Goal: Task Accomplishment & Management: Complete application form

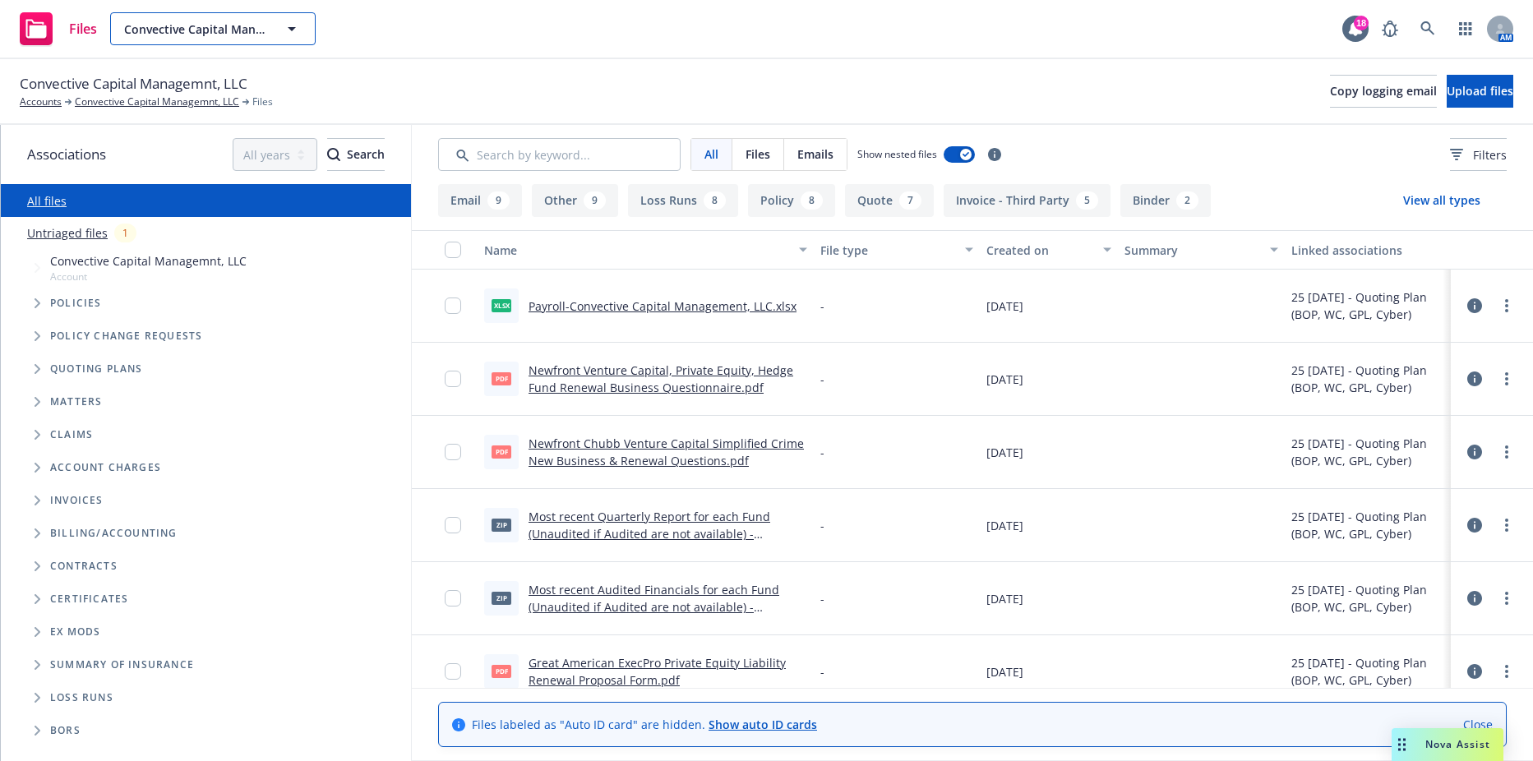
click at [222, 39] on button "Convective Capital Managemnt, LLC" at bounding box center [212, 28] width 205 height 33
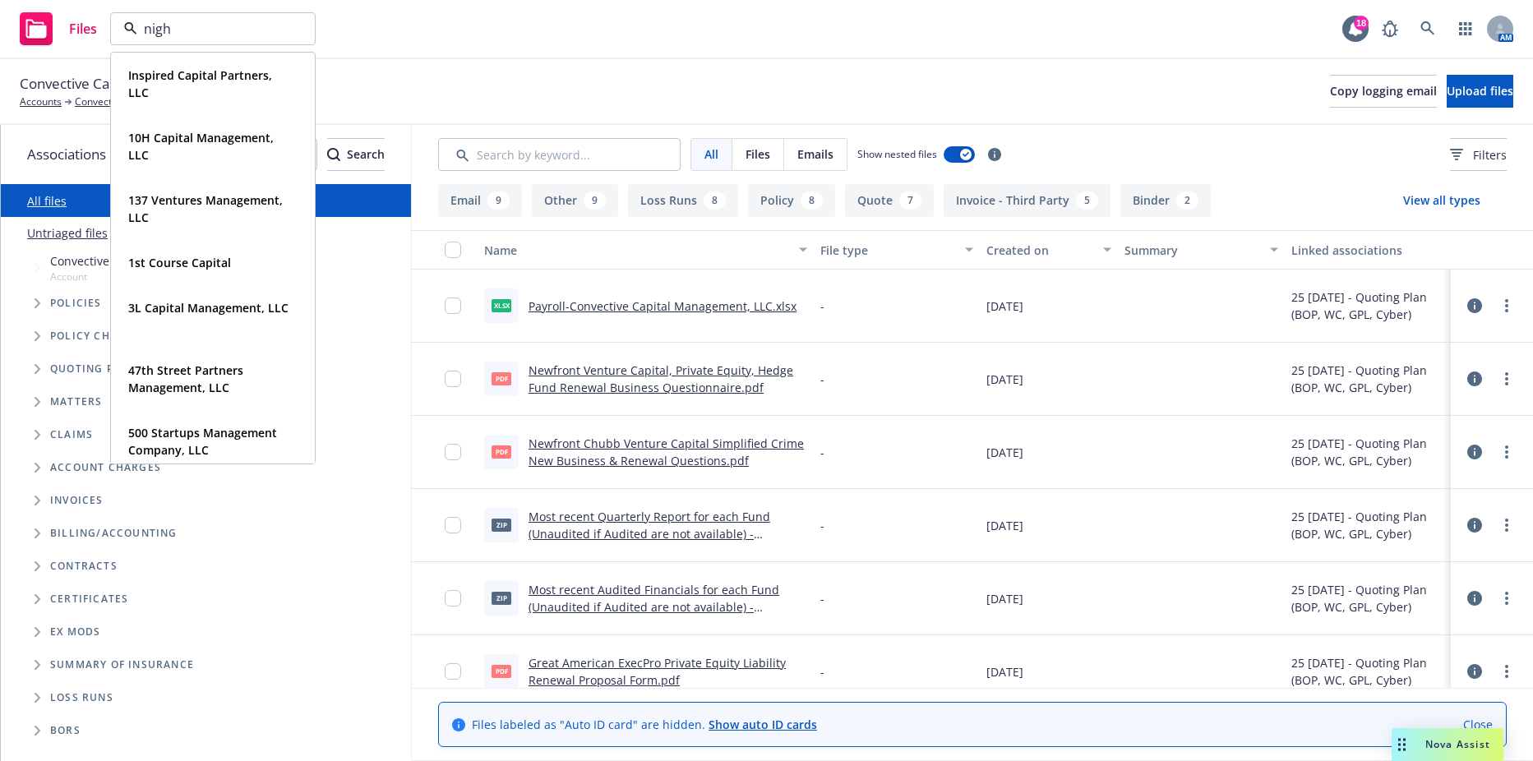
type input "night"
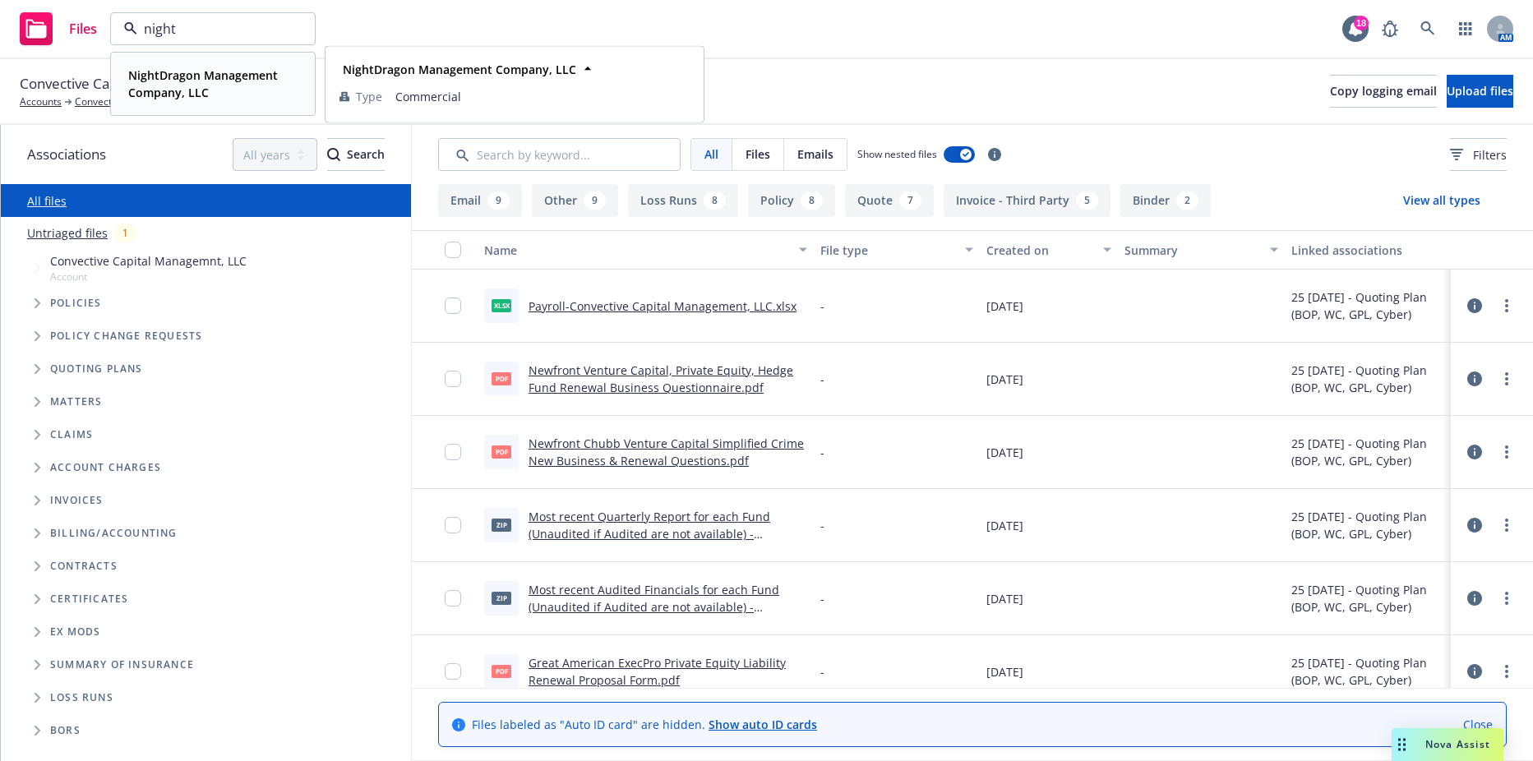
click at [187, 63] on div "NightDragon Management Company, LLC" at bounding box center [210, 83] width 176 height 41
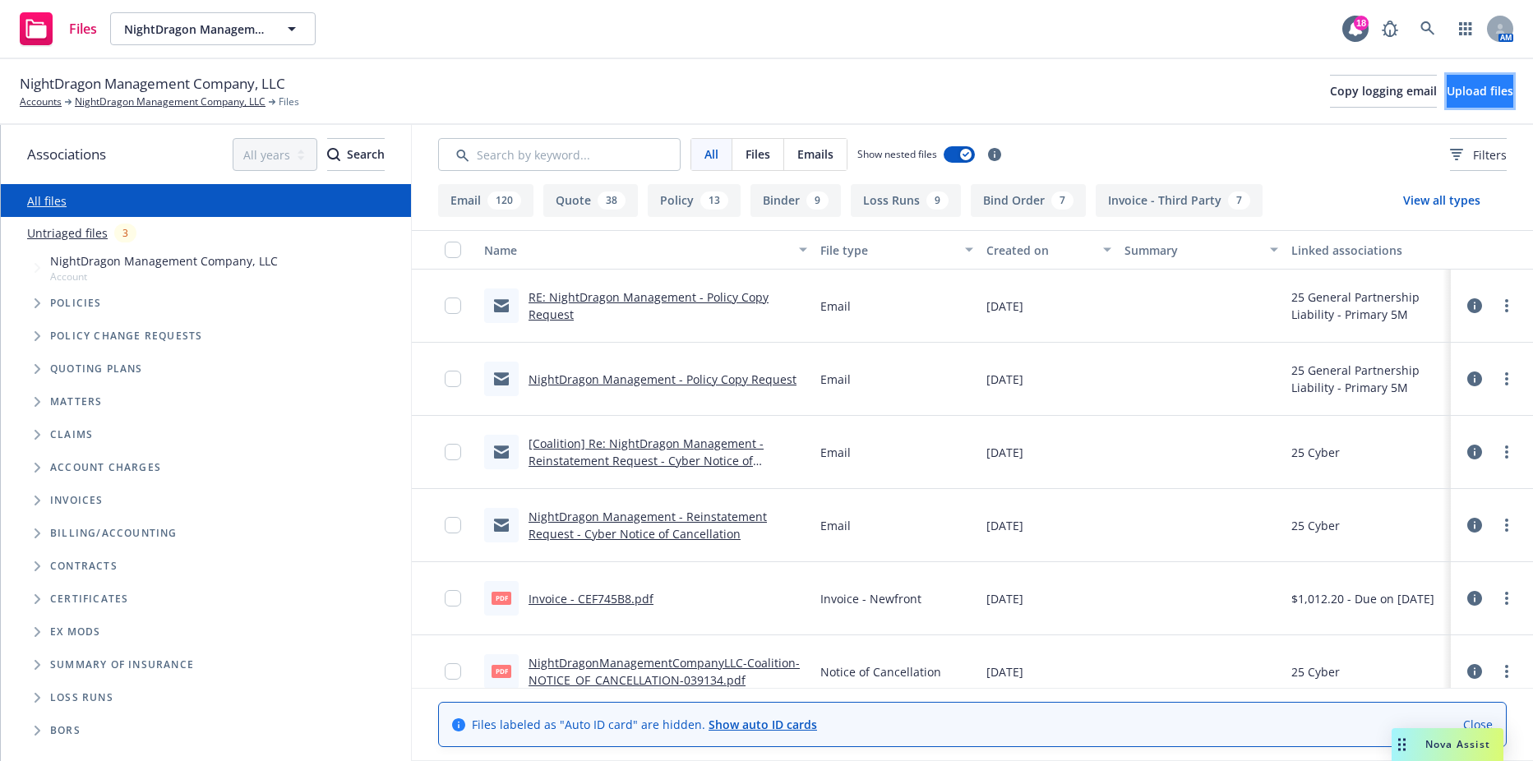
click at [1446, 90] on span "Upload files" at bounding box center [1479, 91] width 67 height 16
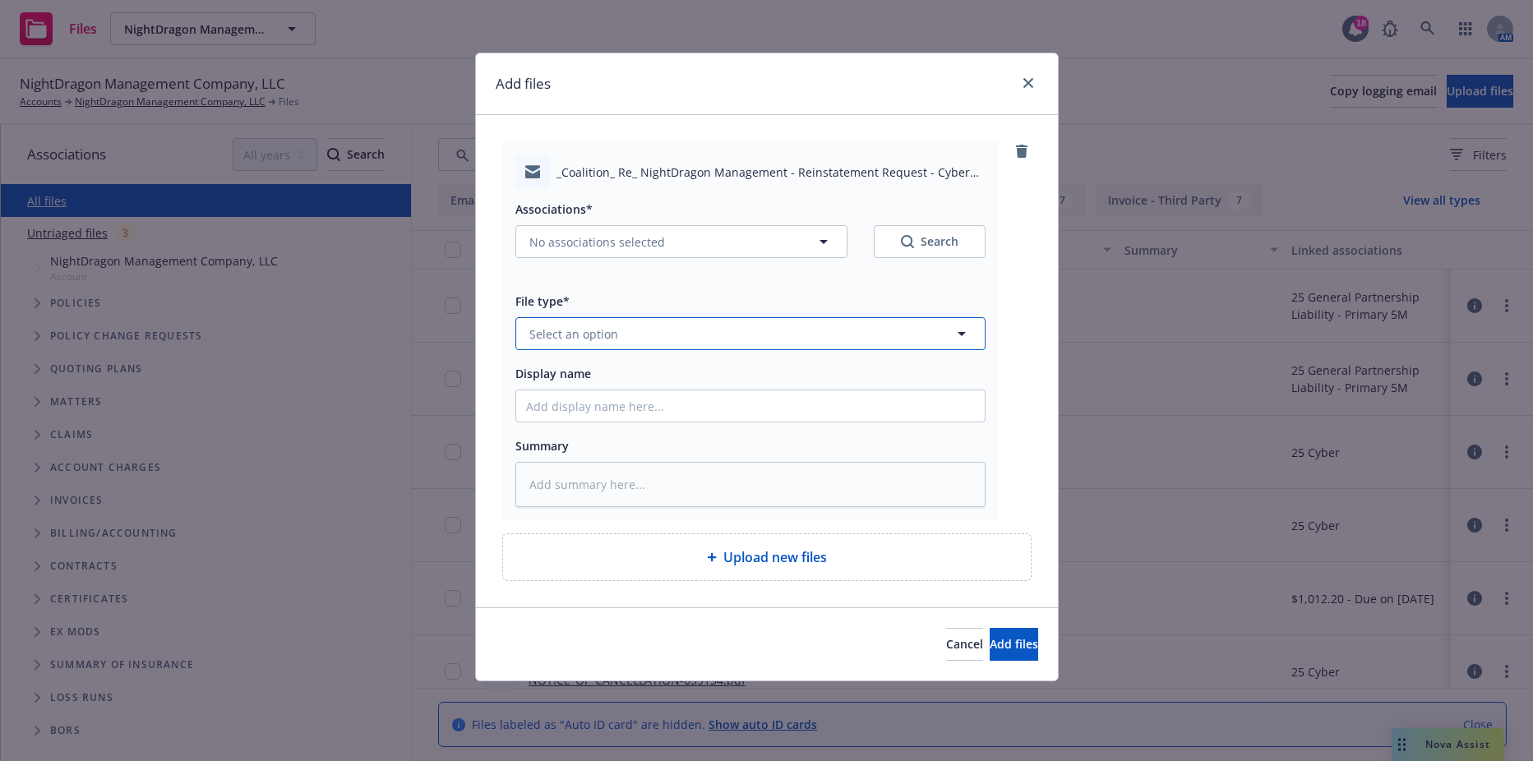
click at [696, 331] on button "Select an option" at bounding box center [750, 333] width 470 height 33
type input "reinst"
click at [638, 401] on div "Request for Reinstatement" at bounding box center [750, 423] width 468 height 44
type textarea "x"
click at [618, 329] on span "Request for Reinstatement" at bounding box center [719, 333] width 380 height 17
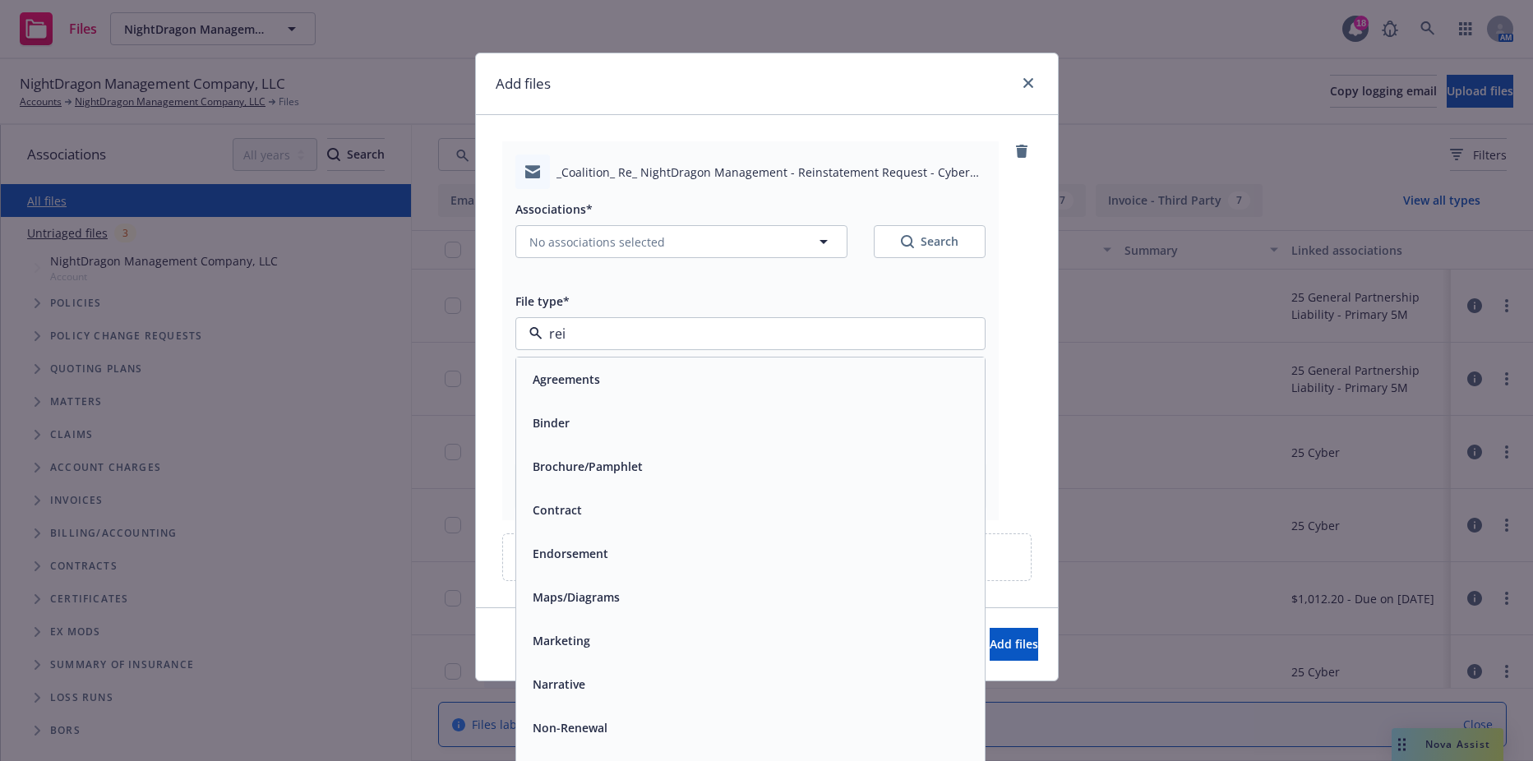
type input "rein"
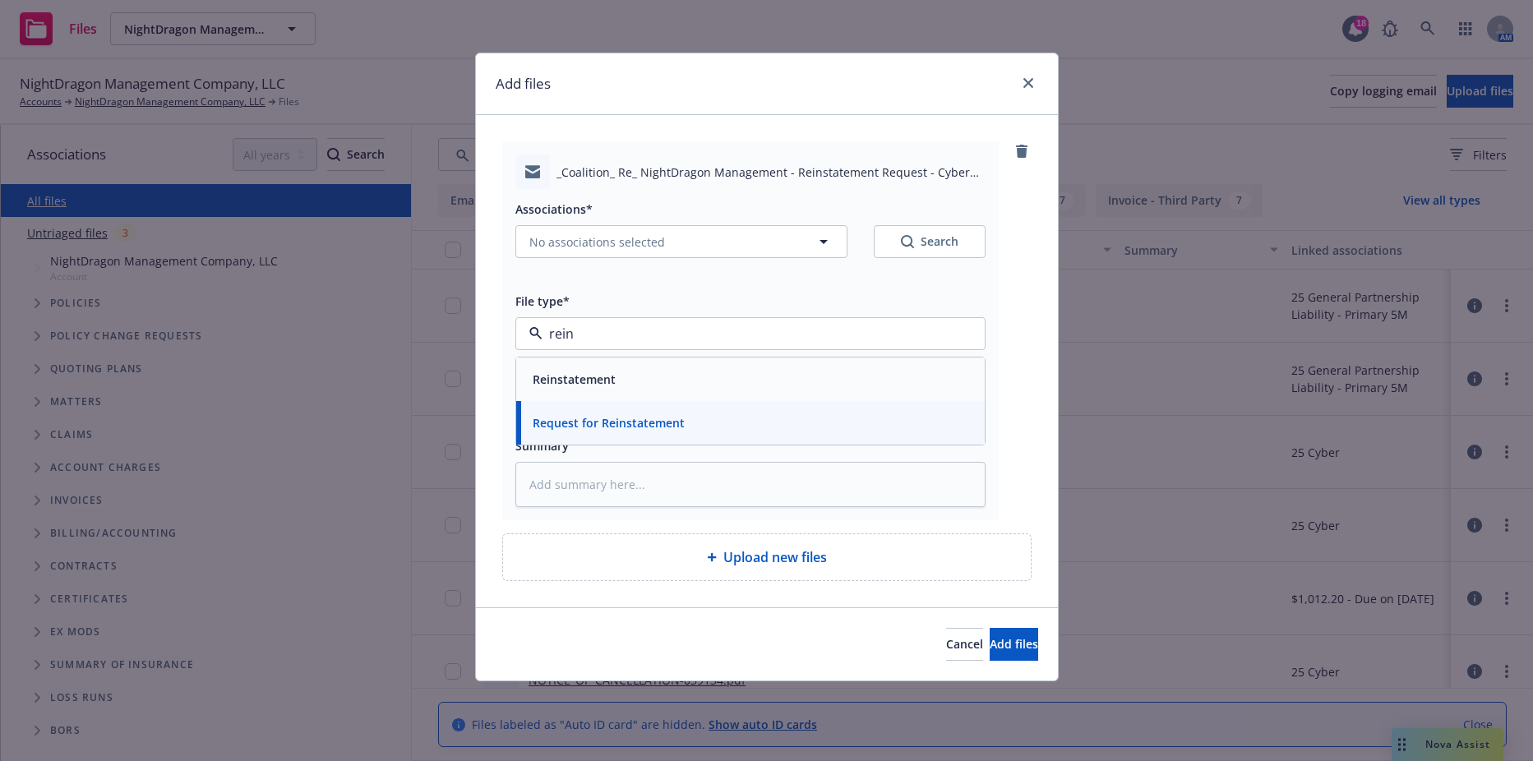
click at [564, 376] on span "Reinstatement" at bounding box center [574, 379] width 83 height 17
click at [996, 643] on span "Add files" at bounding box center [1013, 644] width 48 height 16
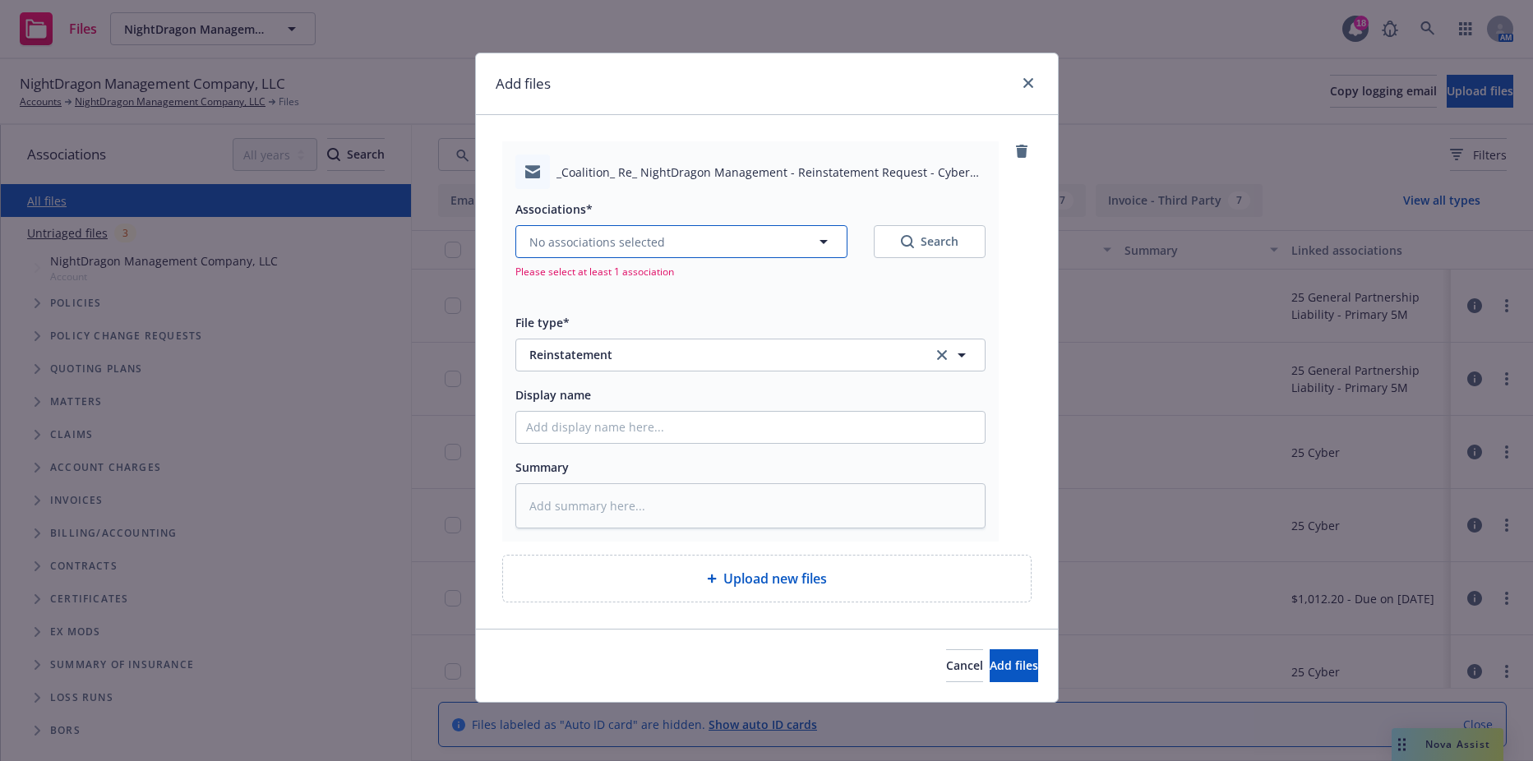
click at [671, 239] on button "No associations selected" at bounding box center [681, 241] width 332 height 33
type textarea "x"
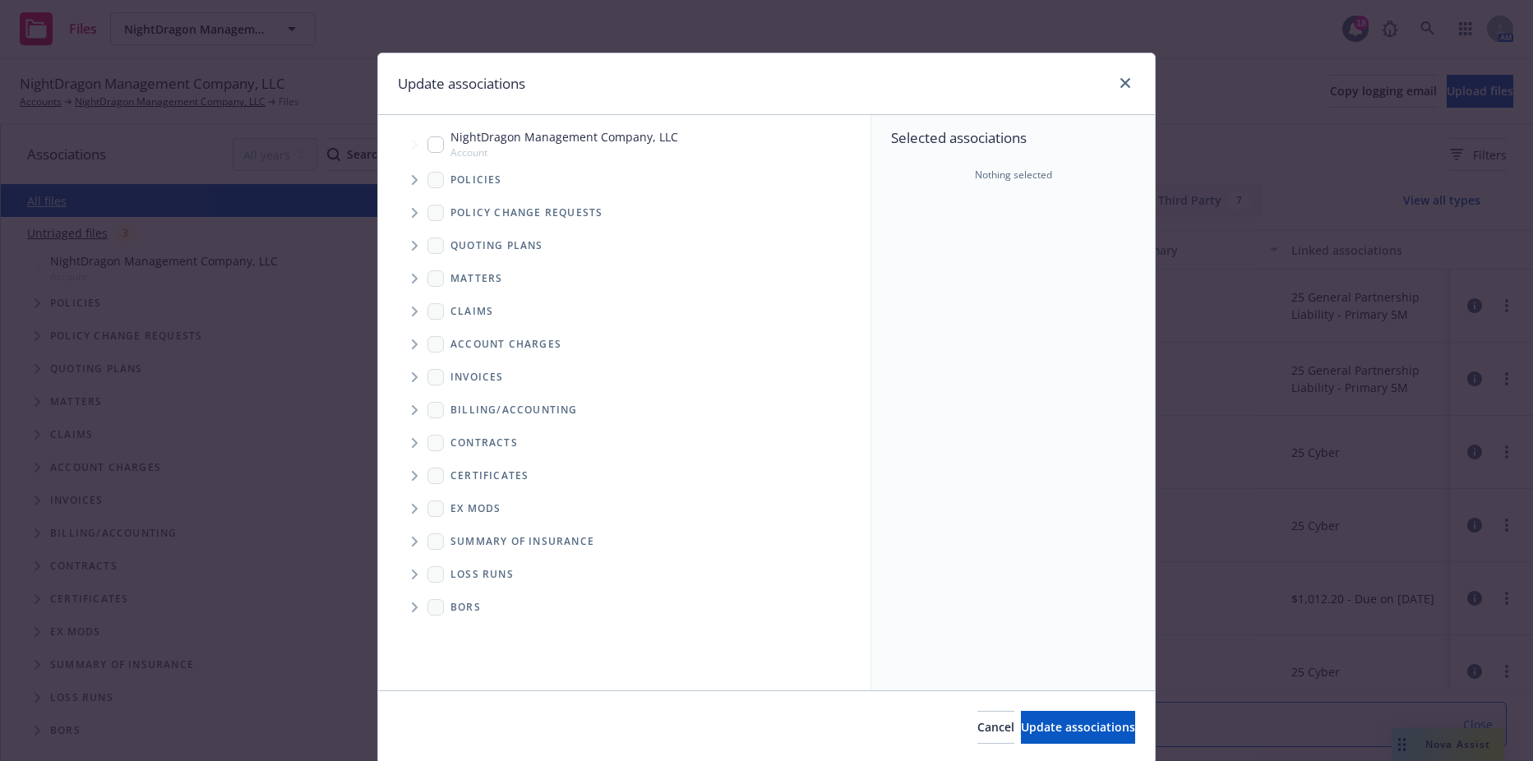
click at [401, 182] on span "Tree Example" at bounding box center [414, 180] width 26 height 26
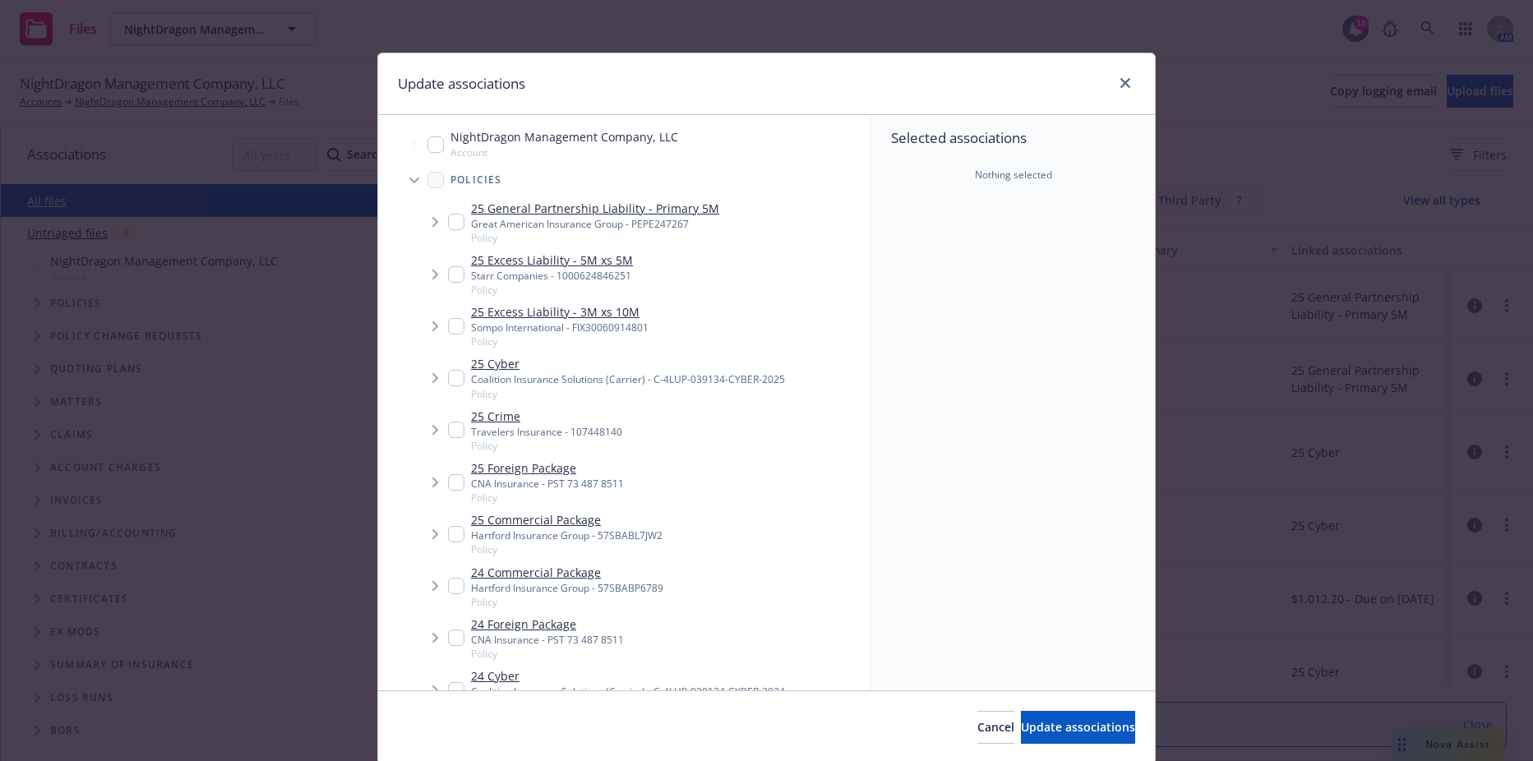
click at [455, 375] on input "Tree Example" at bounding box center [456, 378] width 16 height 16
checkbox input "true"
click at [1021, 730] on span "Update associations" at bounding box center [1078, 727] width 114 height 16
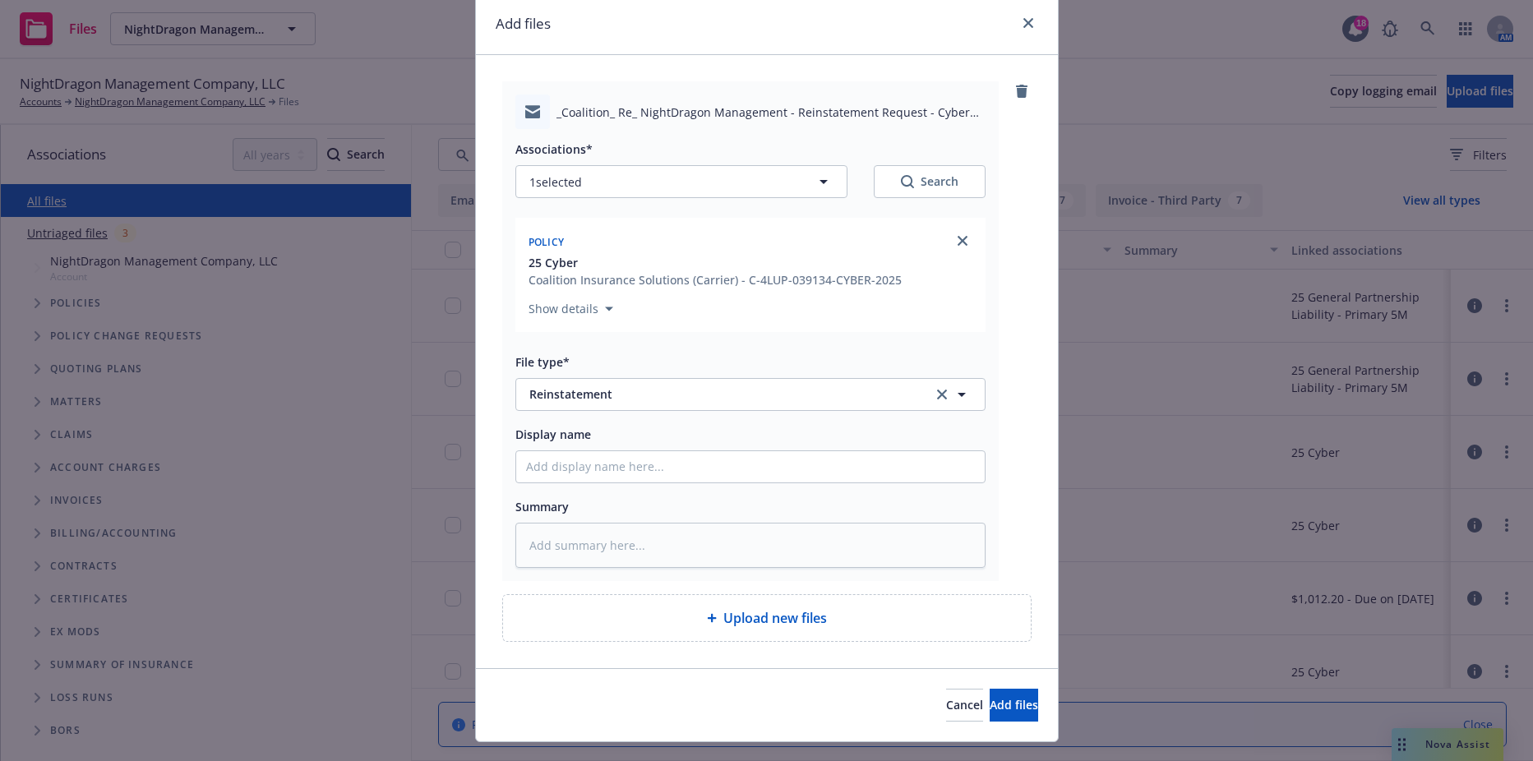
scroll to position [94, 0]
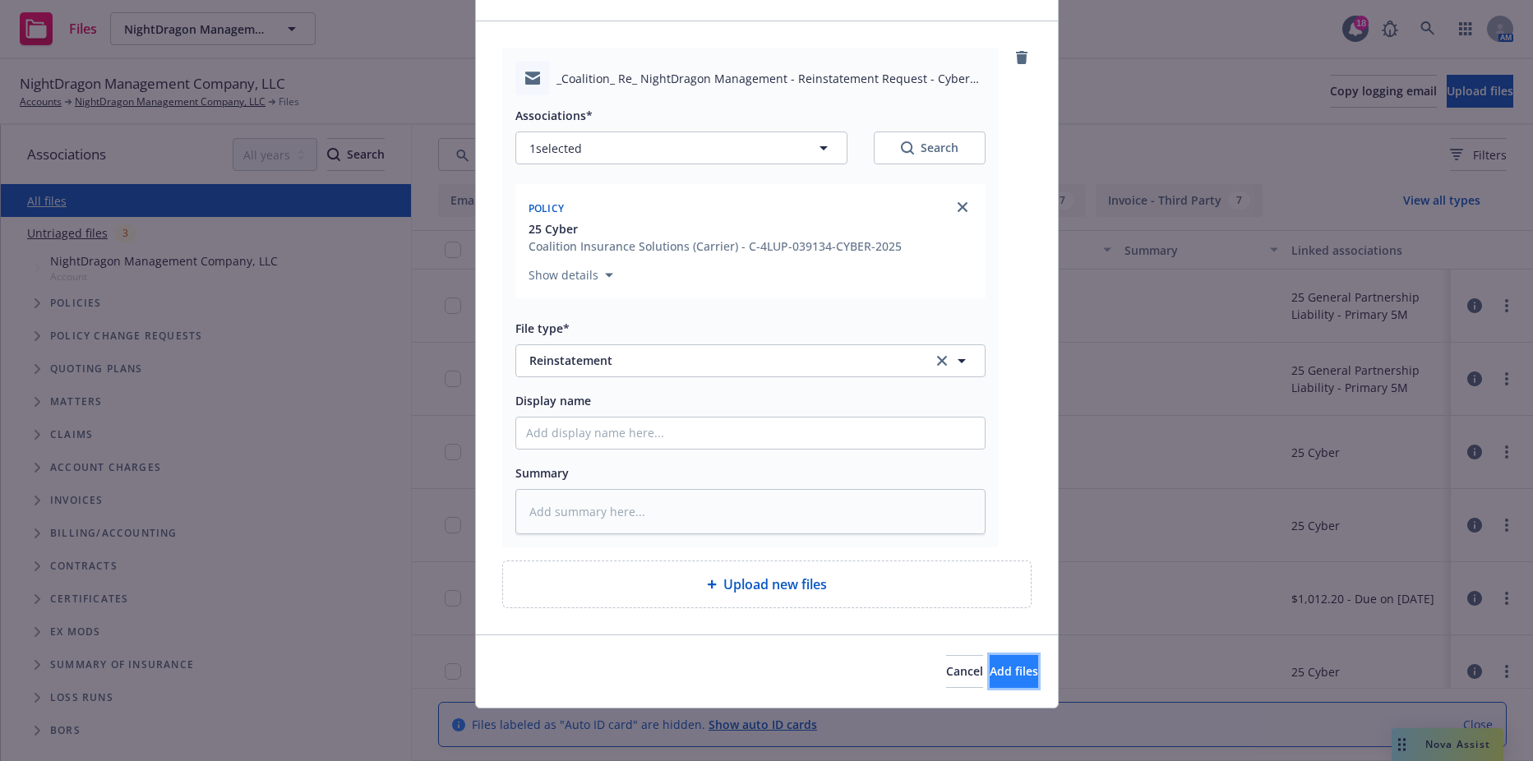
click at [989, 677] on span "Add files" at bounding box center [1013, 671] width 48 height 16
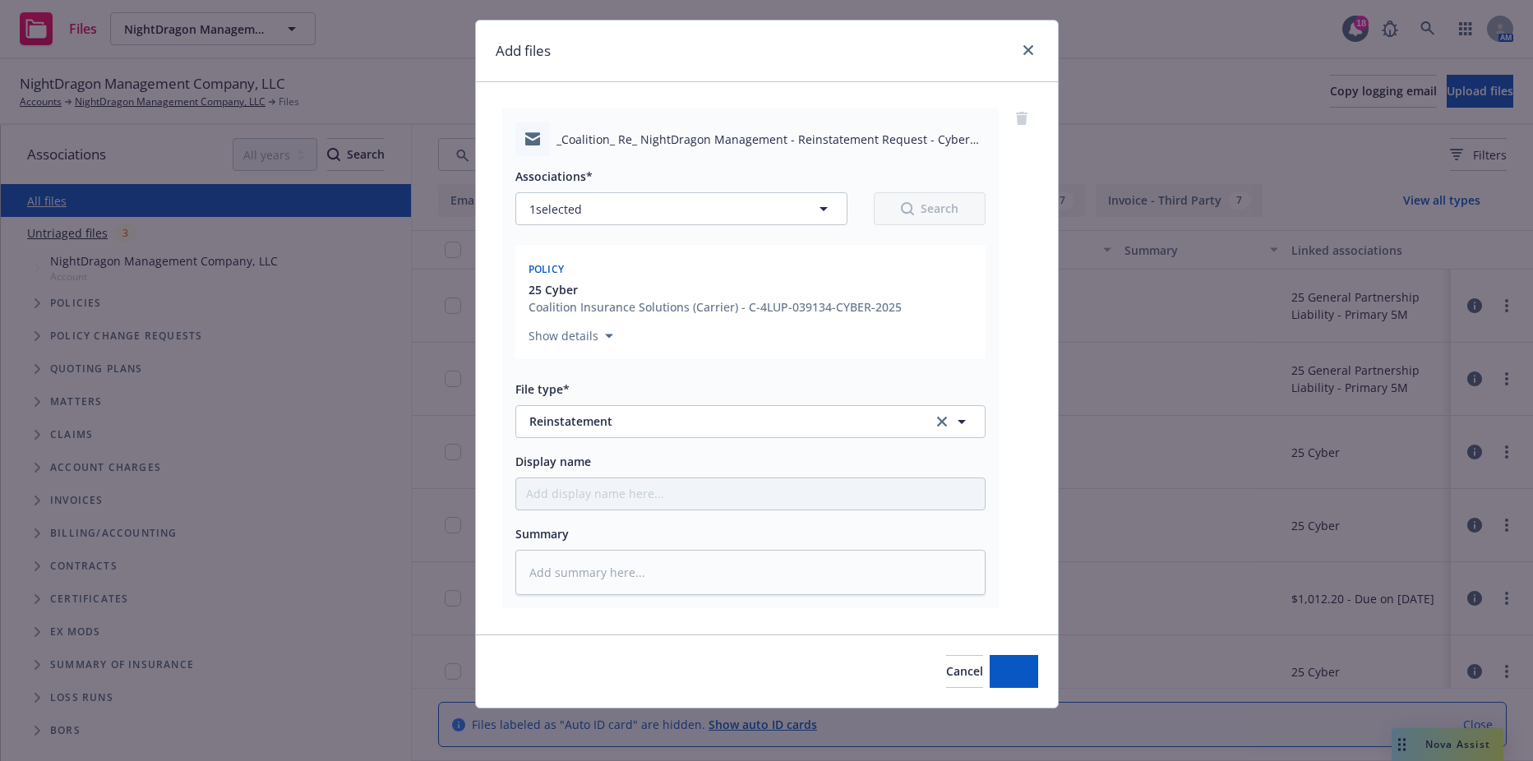
scroll to position [33, 0]
type textarea "x"
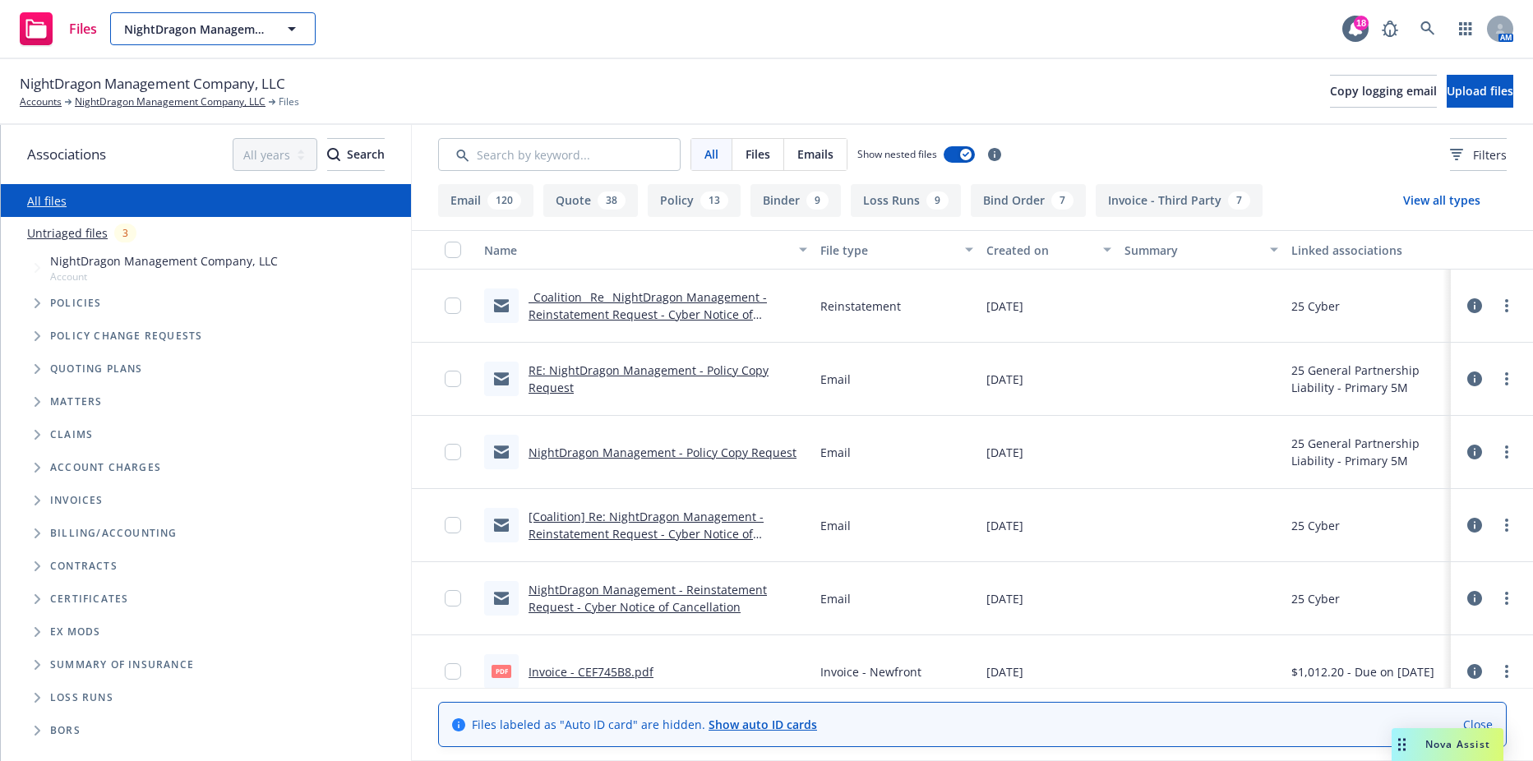
click at [233, 35] on span "NightDragon Management Company, LLC" at bounding box center [195, 29] width 142 height 17
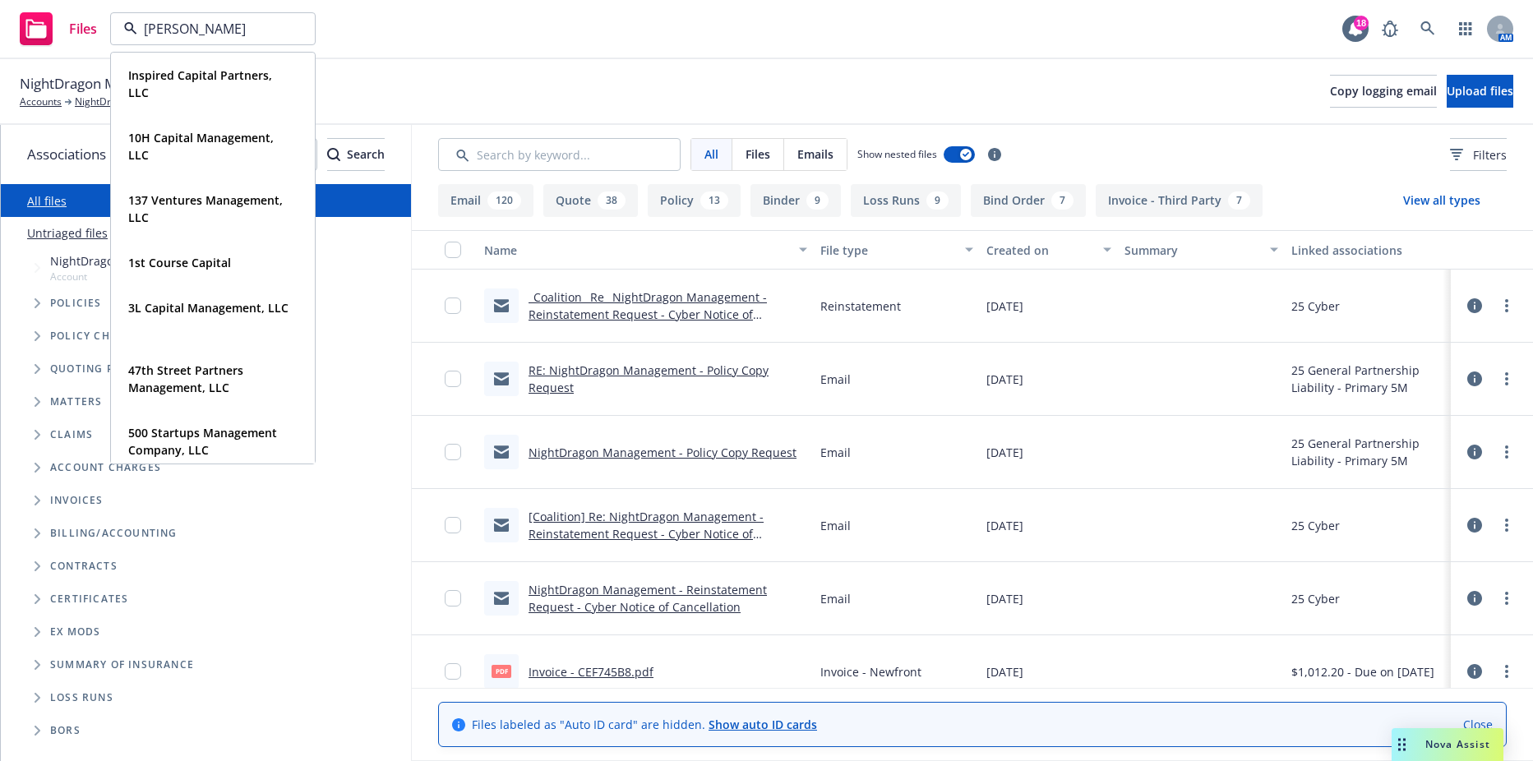
type input "bessem"
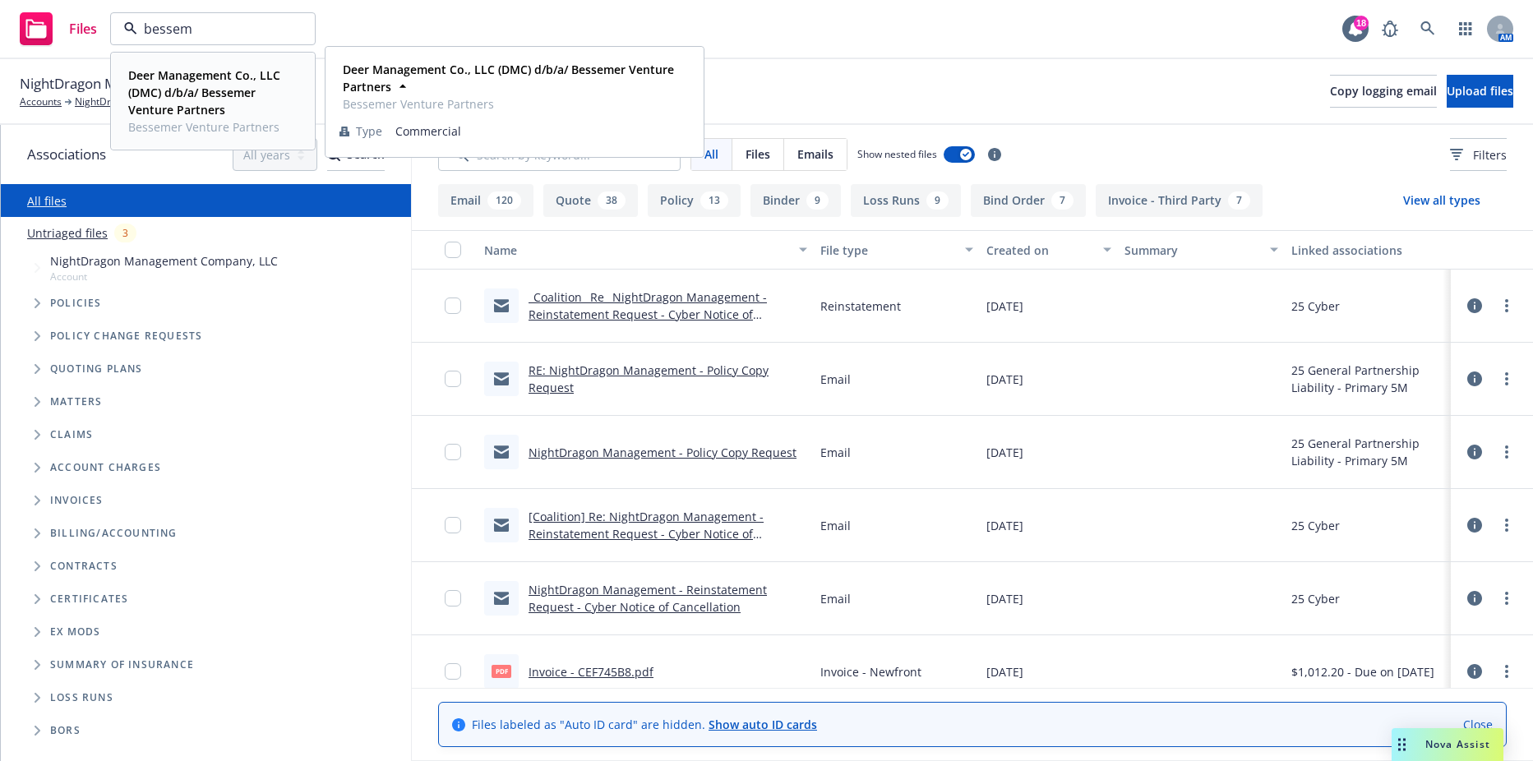
click at [199, 93] on strong "Deer Management Co., LLC (DMC) d/b/a/ Bessemer Venture Partners" at bounding box center [204, 92] width 152 height 50
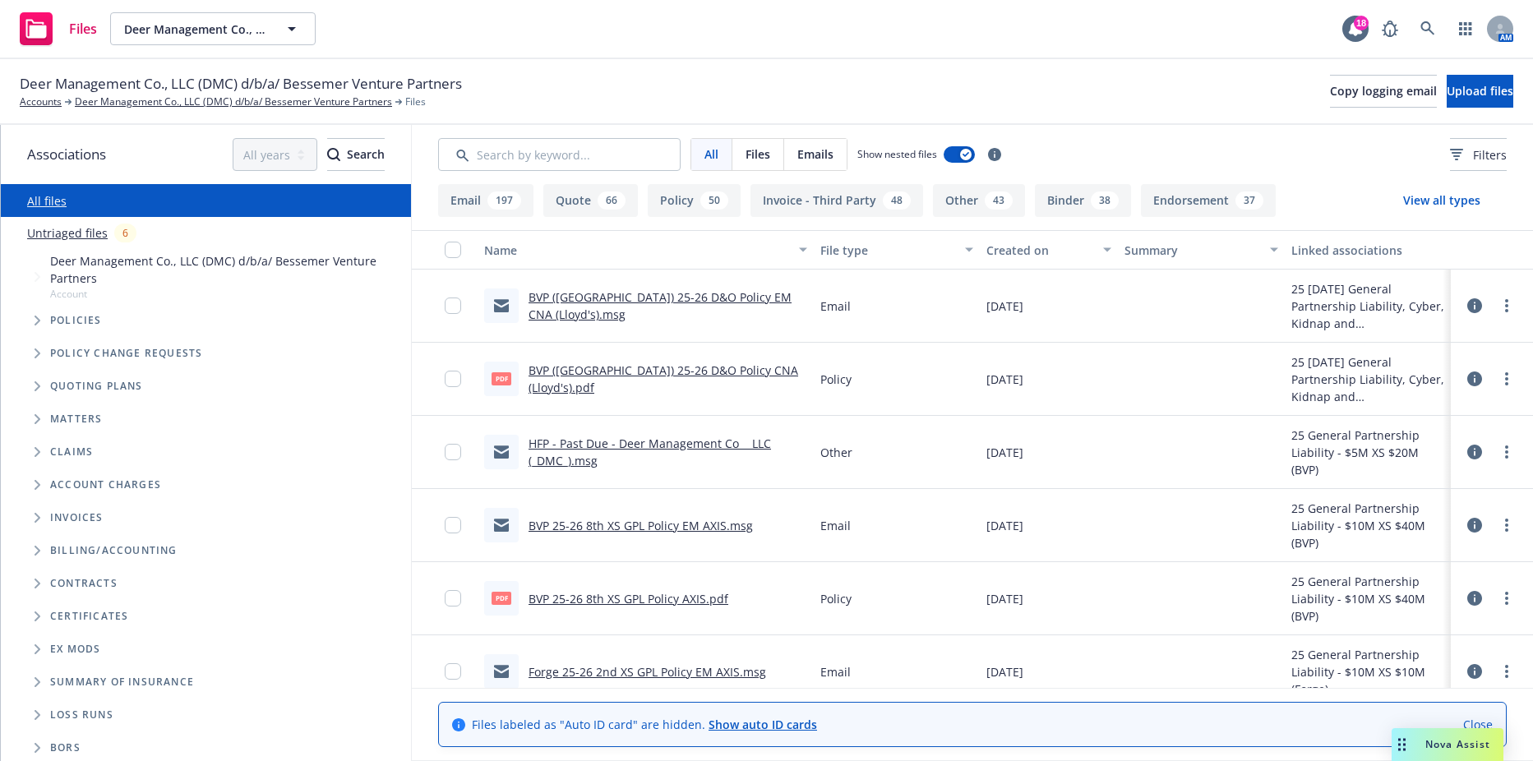
click at [665, 202] on button "Policy 50" at bounding box center [694, 200] width 93 height 33
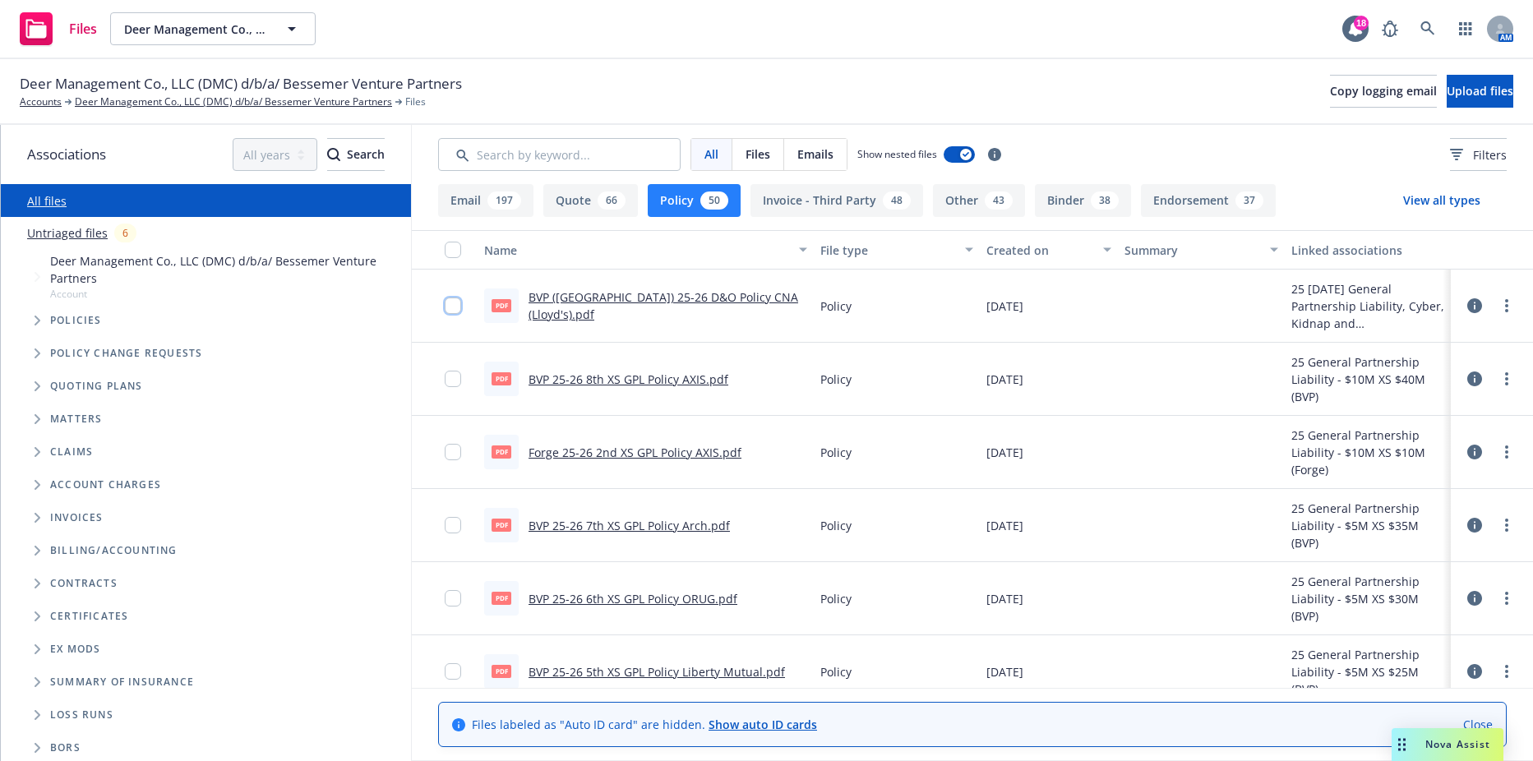
click at [453, 308] on input "checkbox" at bounding box center [453, 305] width 16 height 16
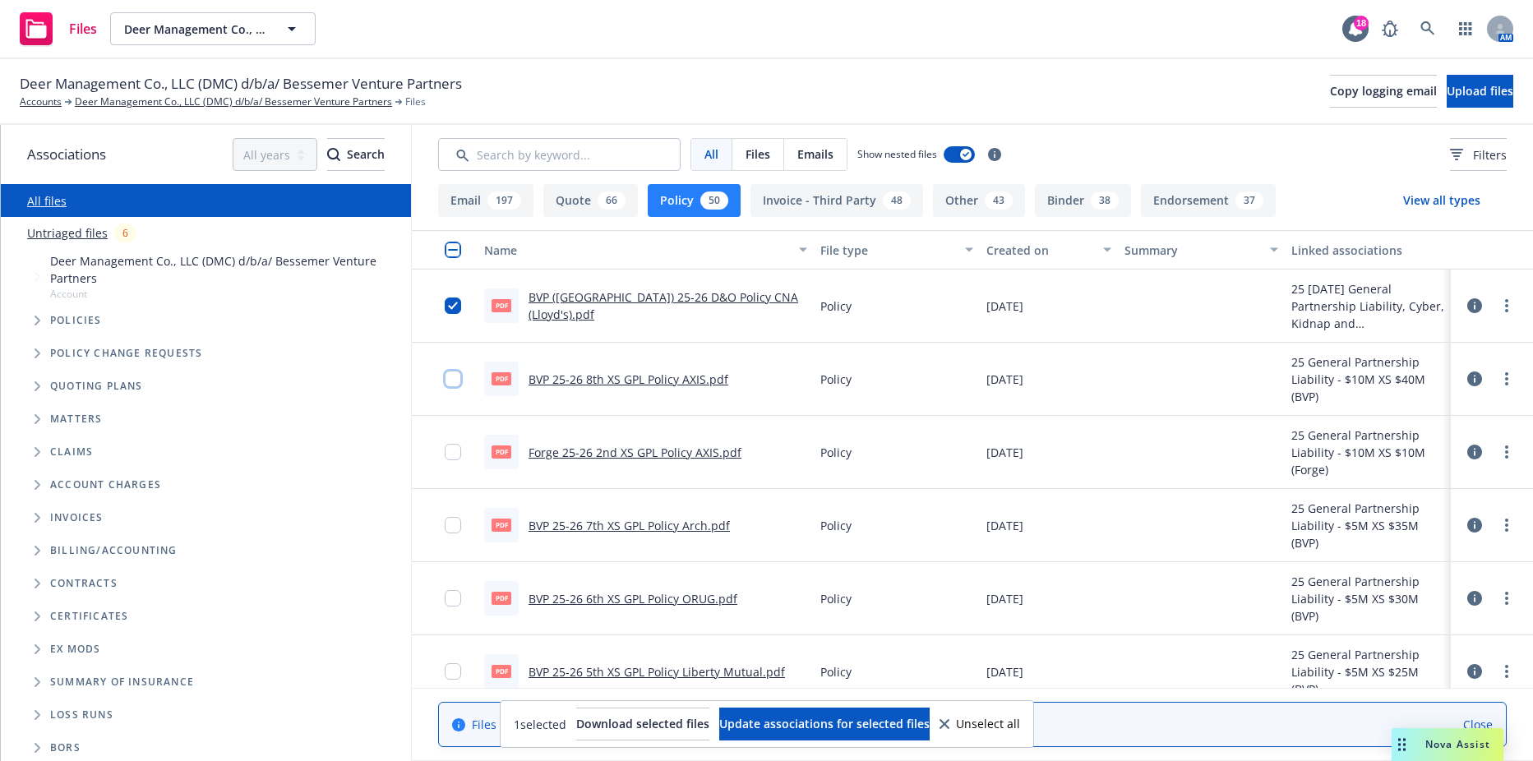
click at [453, 373] on input "checkbox" at bounding box center [453, 379] width 16 height 16
click at [448, 444] on input "checkbox" at bounding box center [453, 452] width 16 height 16
click at [446, 527] on input "checkbox" at bounding box center [453, 525] width 16 height 16
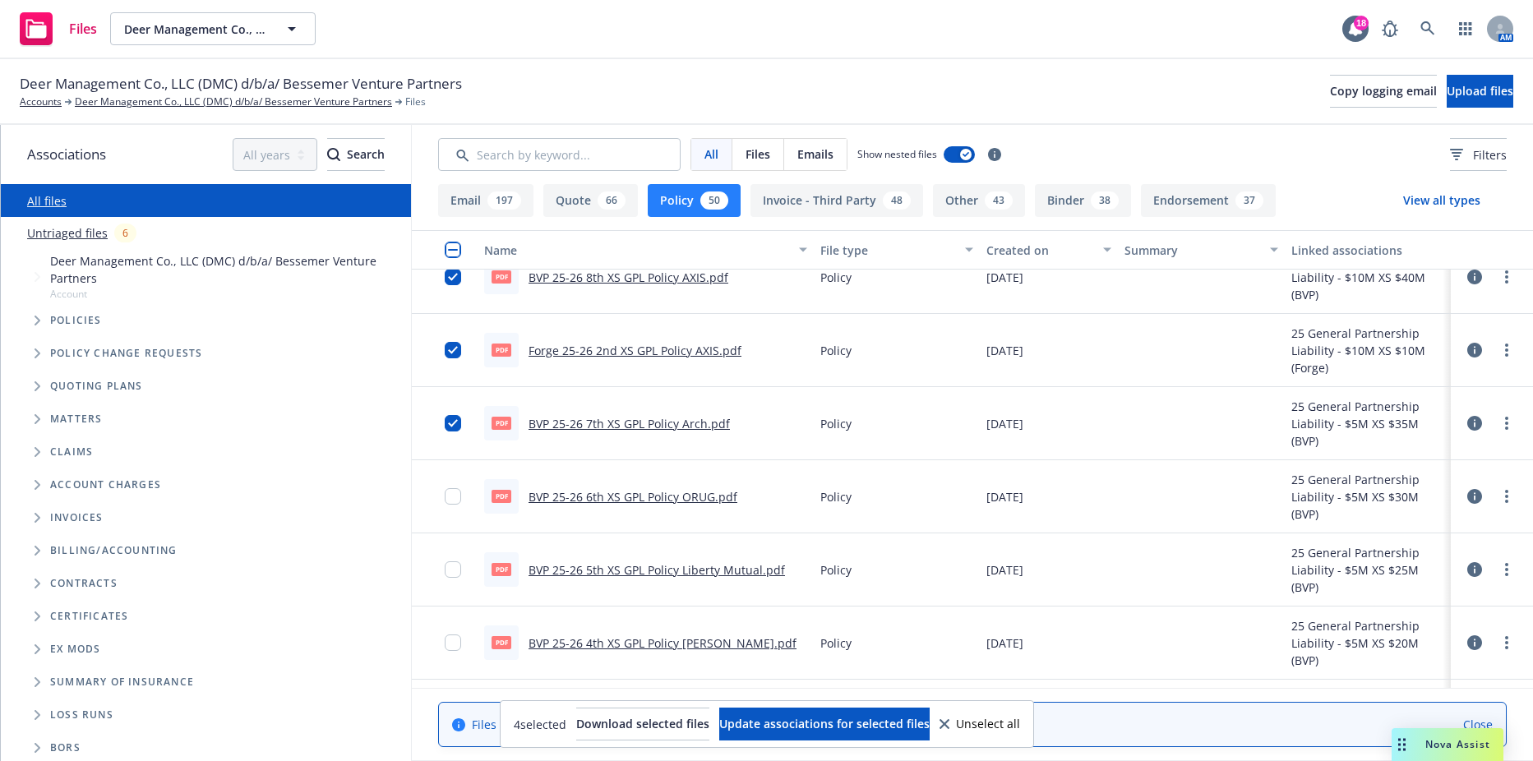
scroll to position [247, 0]
click at [457, 353] on input "checkbox" at bounding box center [453, 350] width 16 height 16
click at [451, 426] on input "checkbox" at bounding box center [453, 423] width 16 height 16
click at [453, 494] on input "checkbox" at bounding box center [453, 496] width 16 height 16
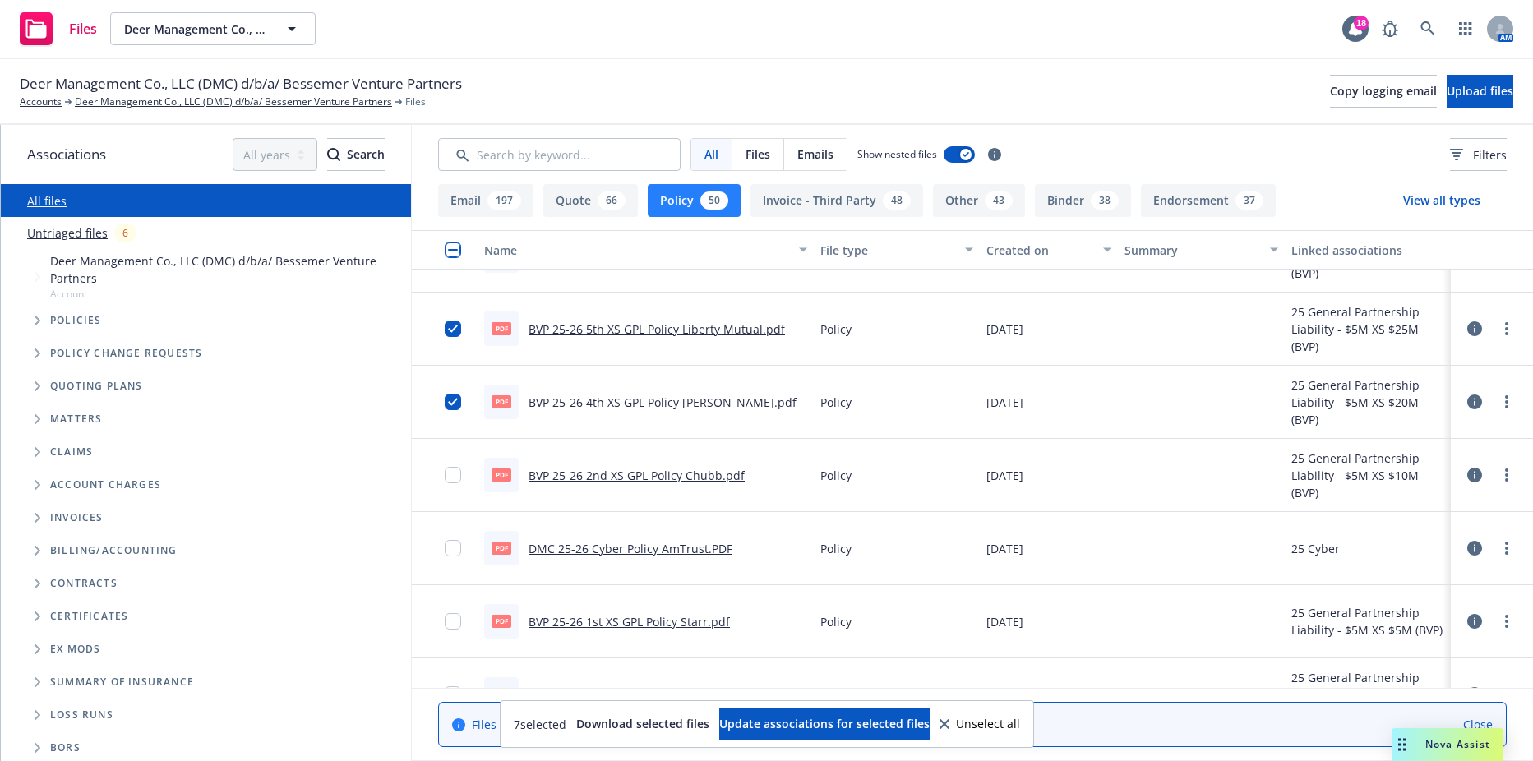
scroll to position [411, 0]
click at [451, 409] on input "checkbox" at bounding box center [453, 403] width 16 height 16
click at [451, 477] on input "checkbox" at bounding box center [453, 476] width 16 height 16
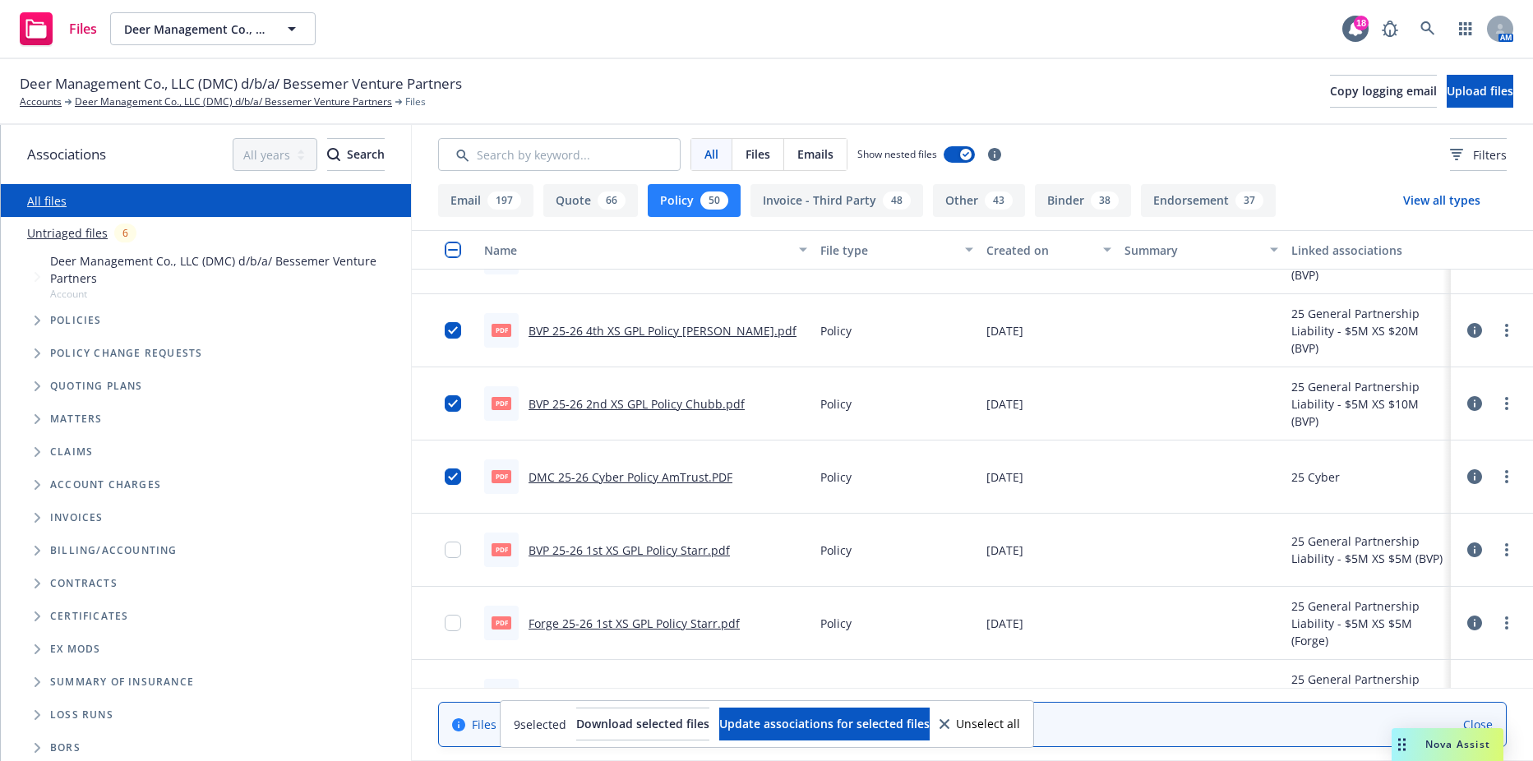
scroll to position [493, 0]
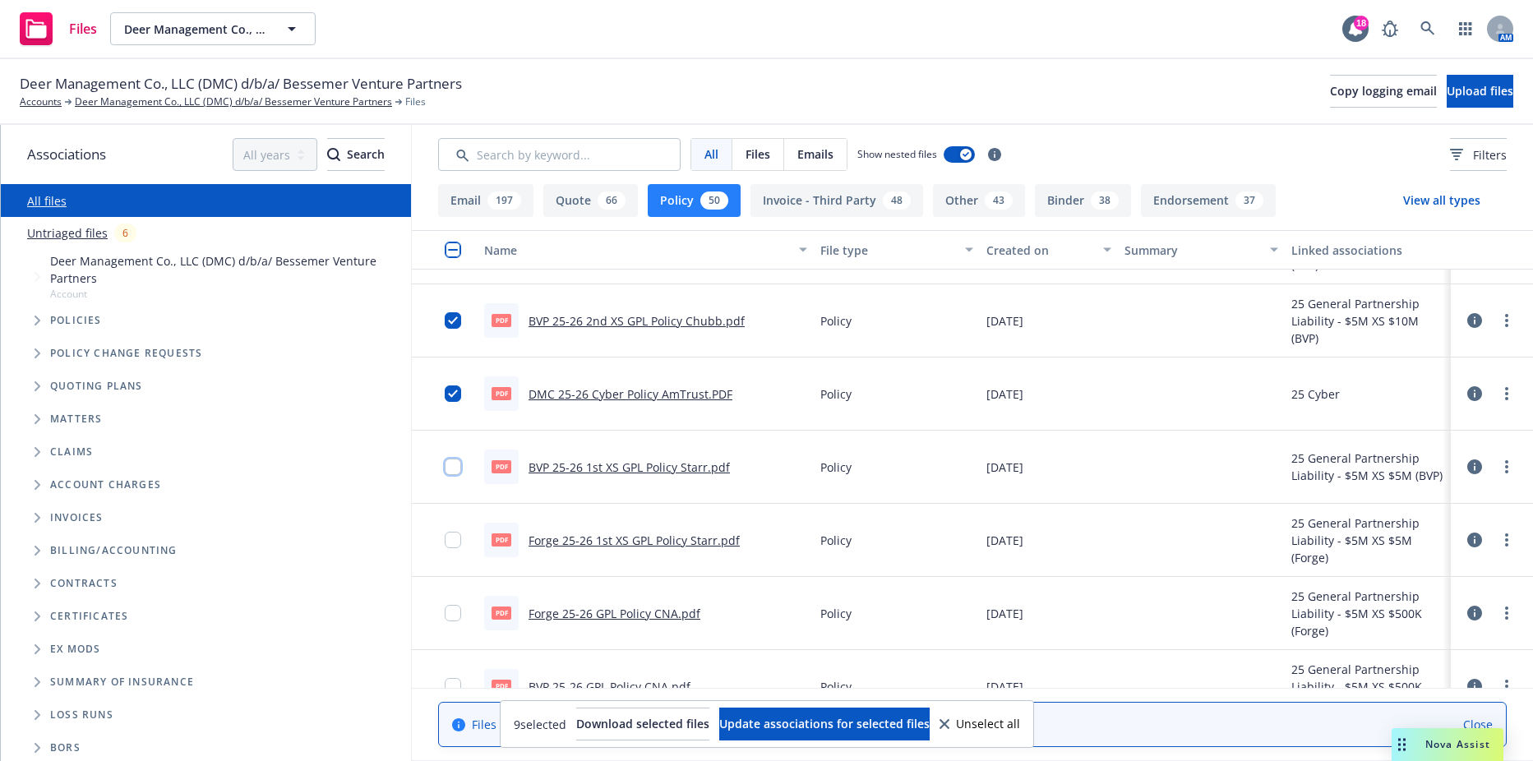
click at [454, 464] on input "checkbox" at bounding box center [453, 467] width 16 height 16
click at [454, 541] on input "checkbox" at bounding box center [453, 540] width 16 height 16
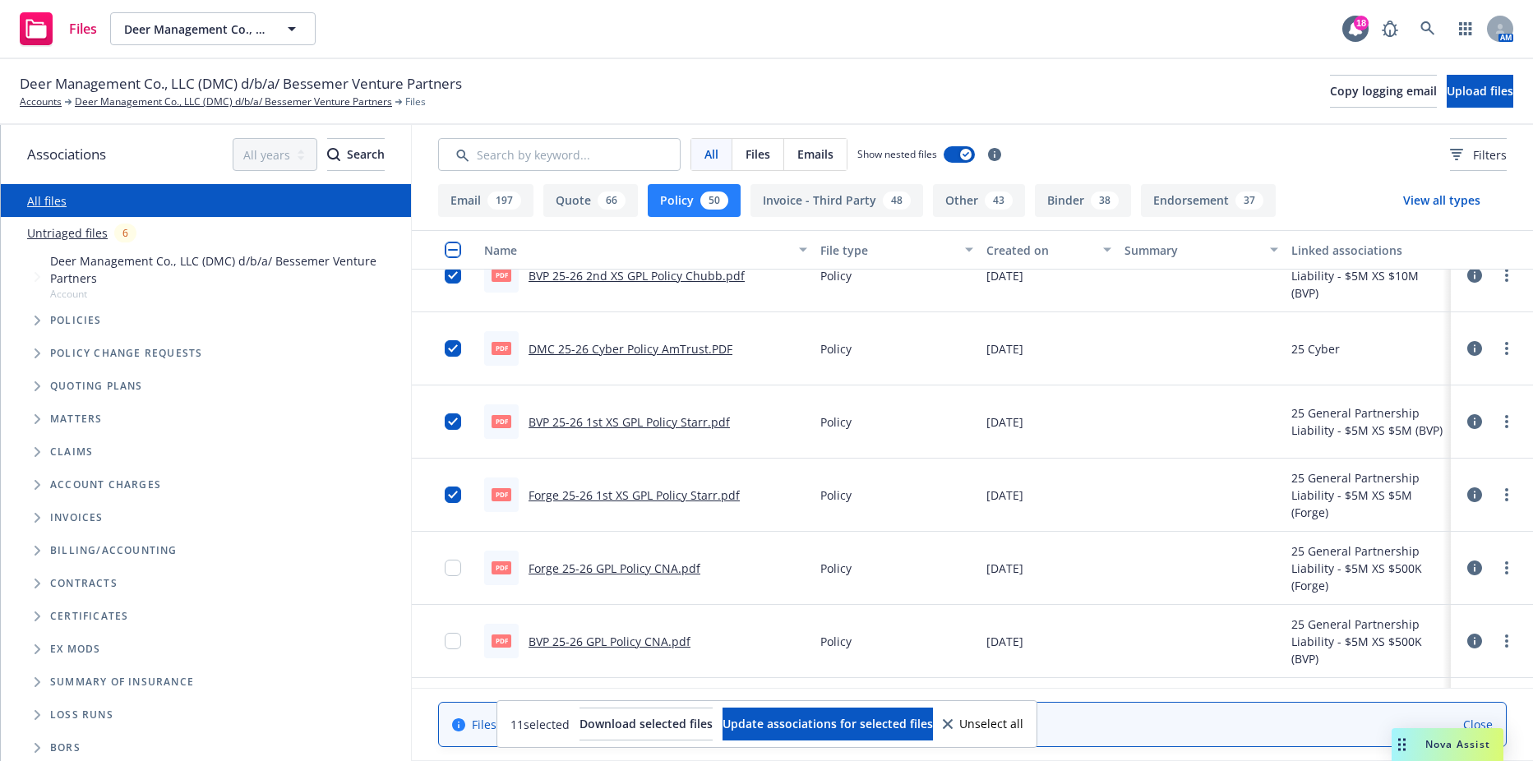
scroll to position [575, 0]
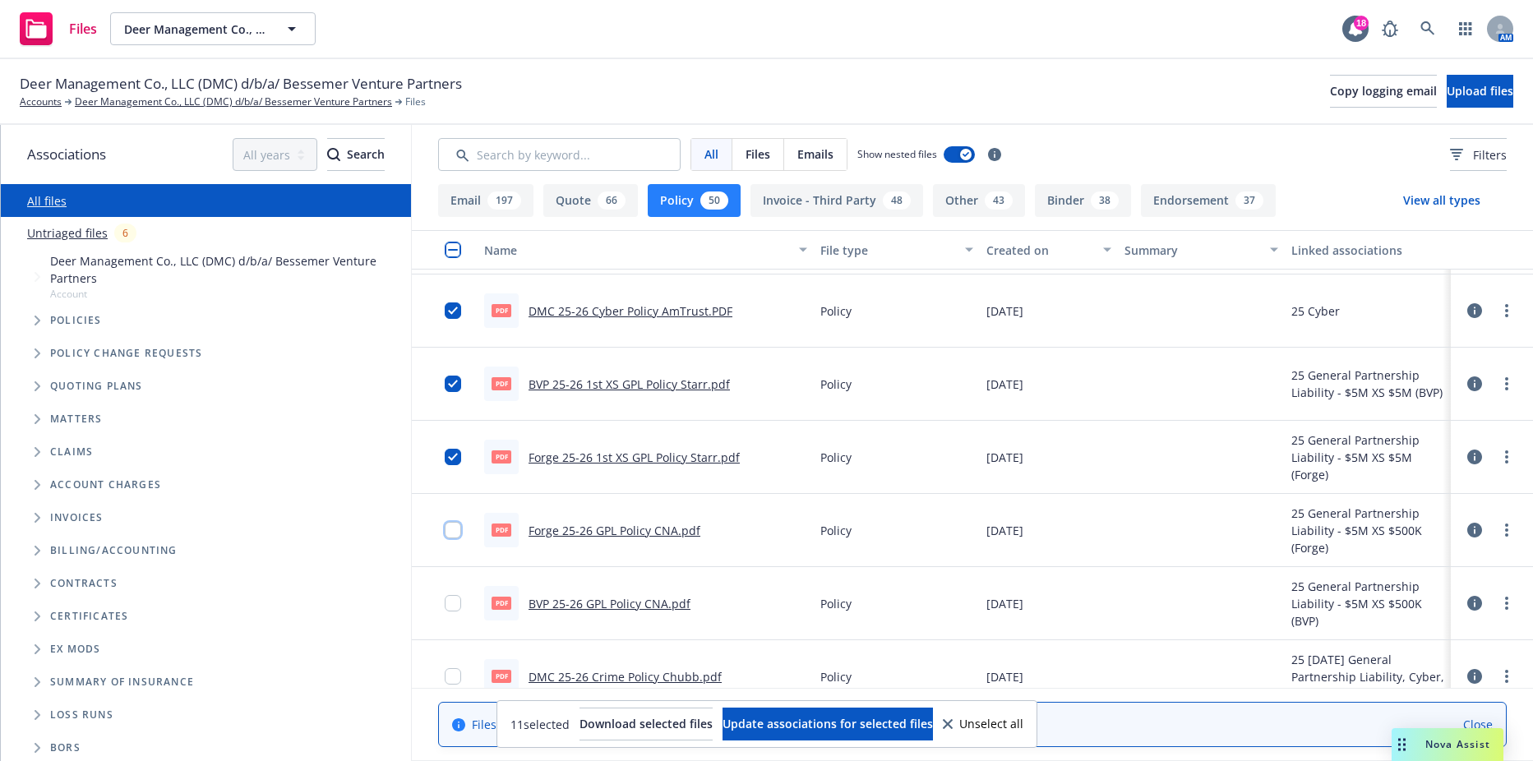
click at [458, 529] on input "checkbox" at bounding box center [453, 530] width 16 height 16
click at [455, 592] on div at bounding box center [458, 603] width 26 height 53
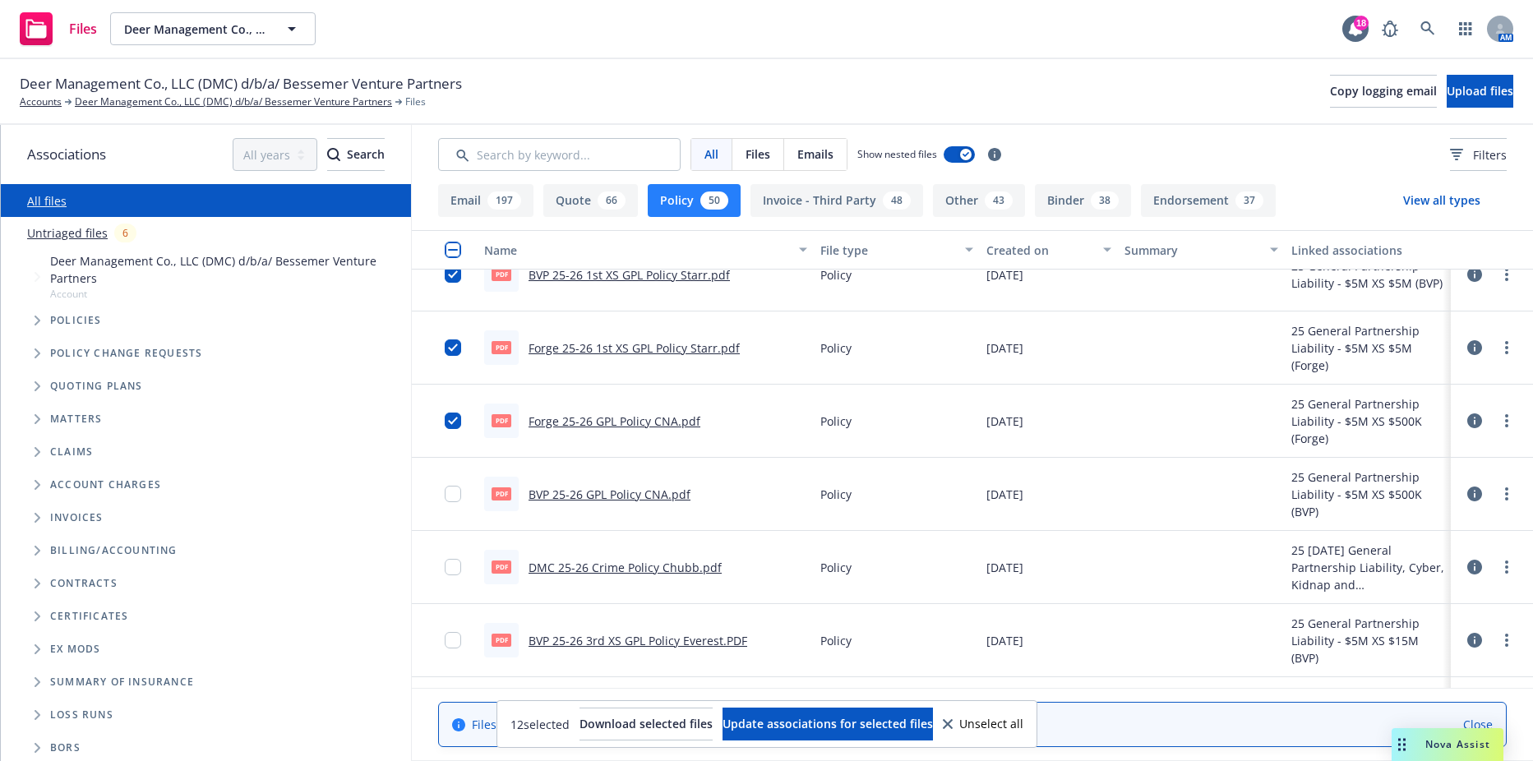
scroll to position [740, 0]
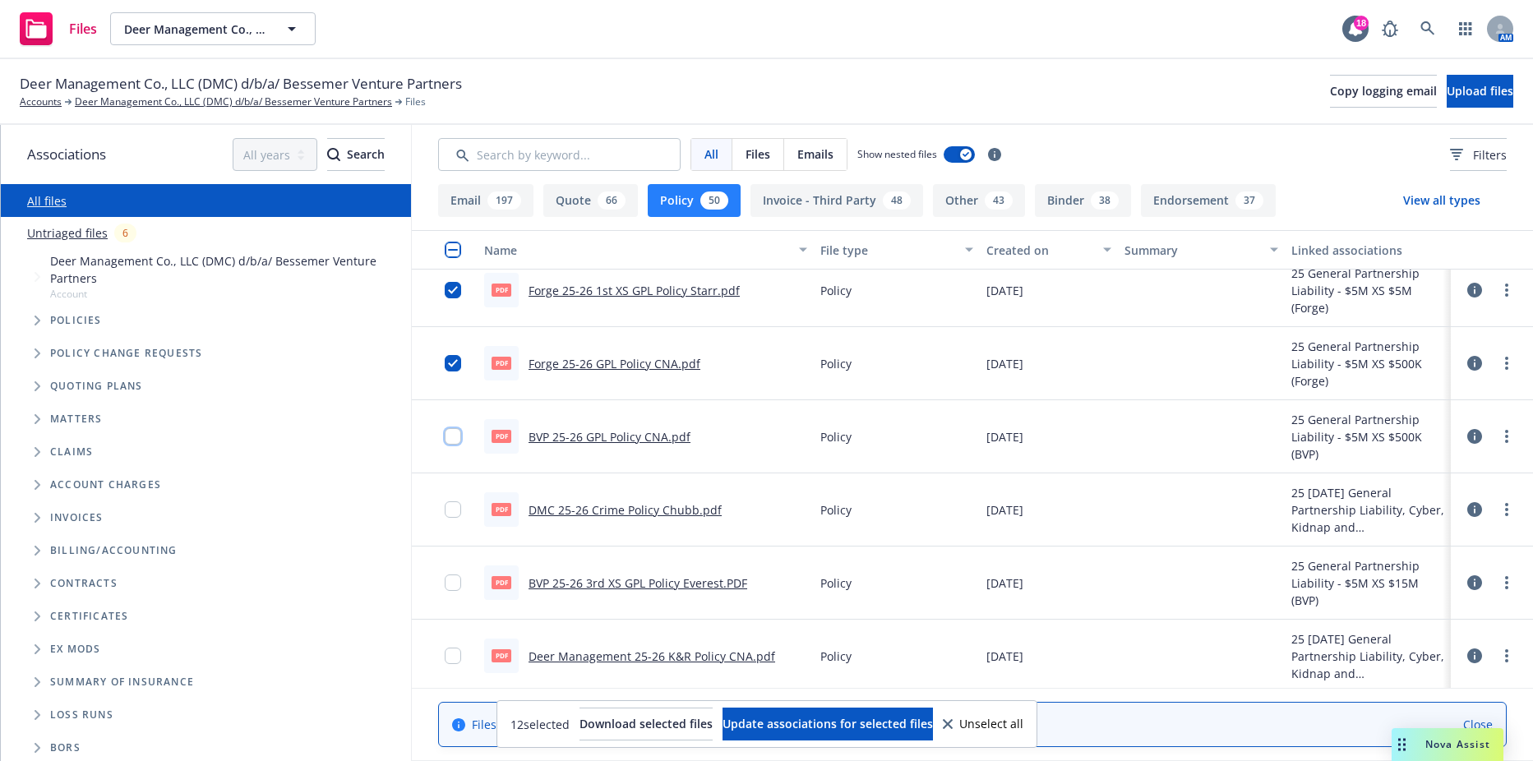
click at [453, 432] on input "checkbox" at bounding box center [453, 436] width 16 height 16
click at [453, 508] on input "checkbox" at bounding box center [453, 509] width 16 height 16
click at [453, 574] on input "checkbox" at bounding box center [453, 582] width 16 height 16
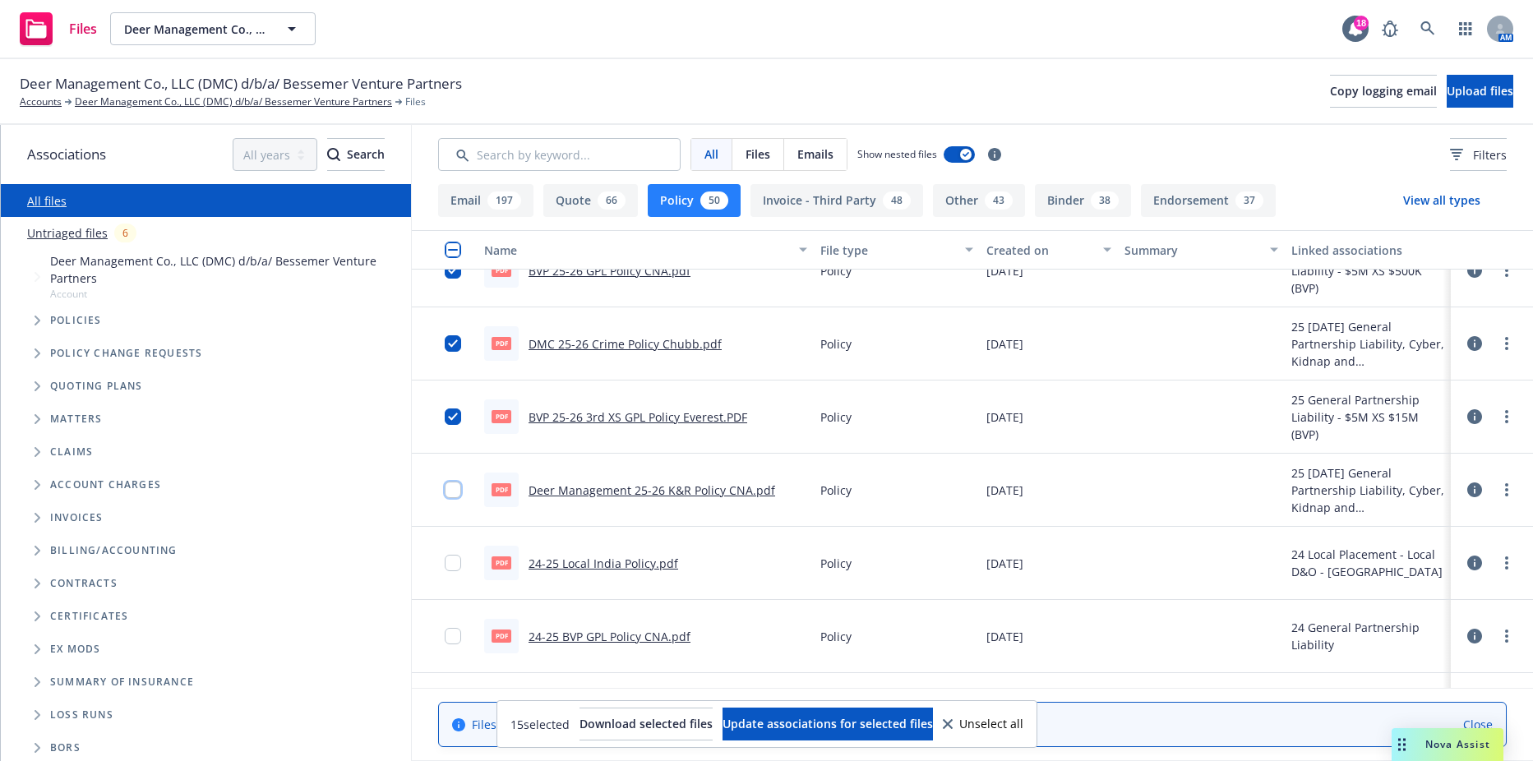
click at [451, 483] on input "checkbox" at bounding box center [453, 490] width 16 height 16
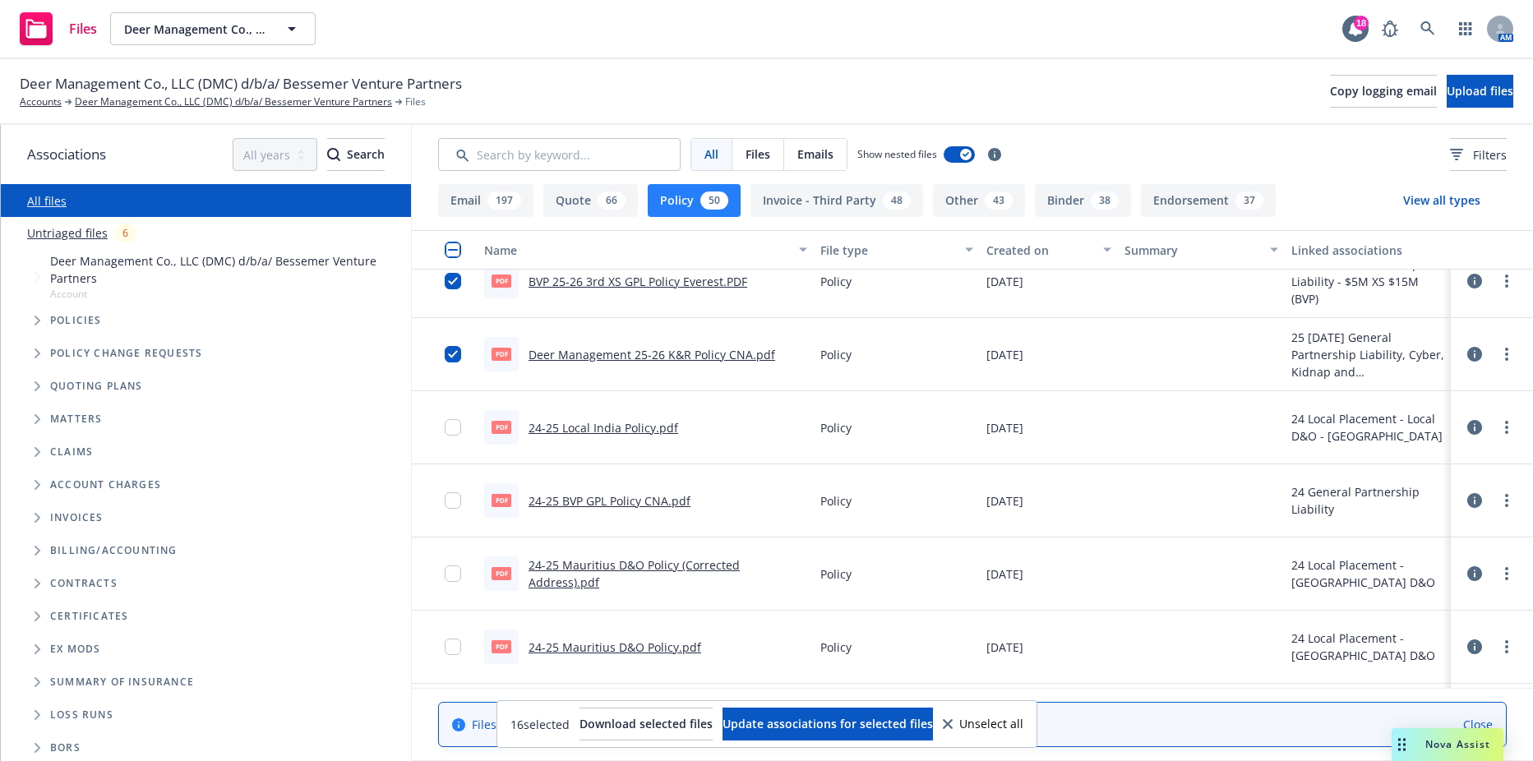
scroll to position [1068, 0]
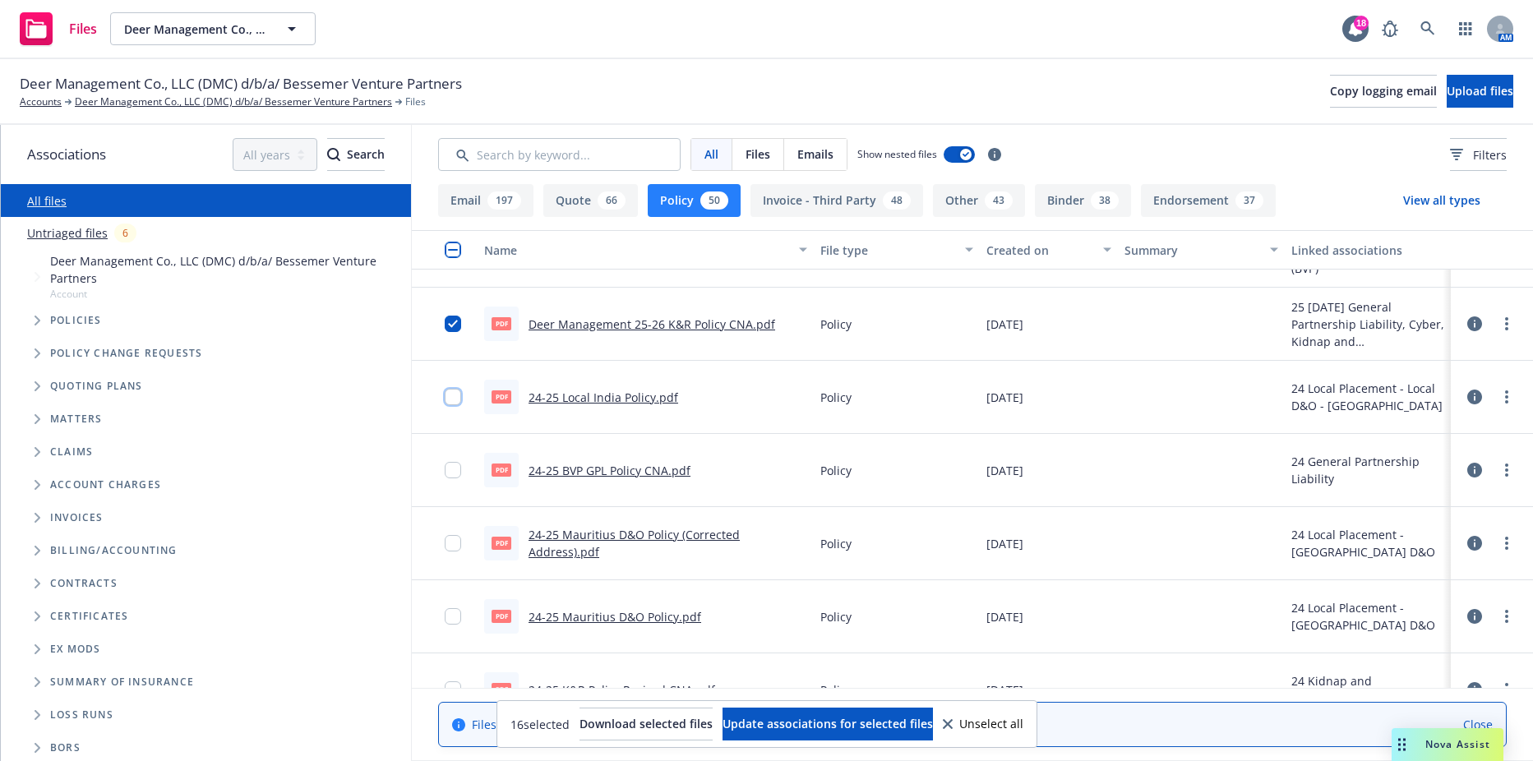
click at [449, 399] on input "checkbox" at bounding box center [453, 397] width 16 height 16
click at [452, 485] on div at bounding box center [458, 470] width 26 height 53
click at [452, 470] on input "checkbox" at bounding box center [453, 470] width 16 height 16
click at [452, 464] on input "checkbox" at bounding box center [453, 470] width 16 height 16
click at [450, 396] on input "checkbox" at bounding box center [453, 397] width 16 height 16
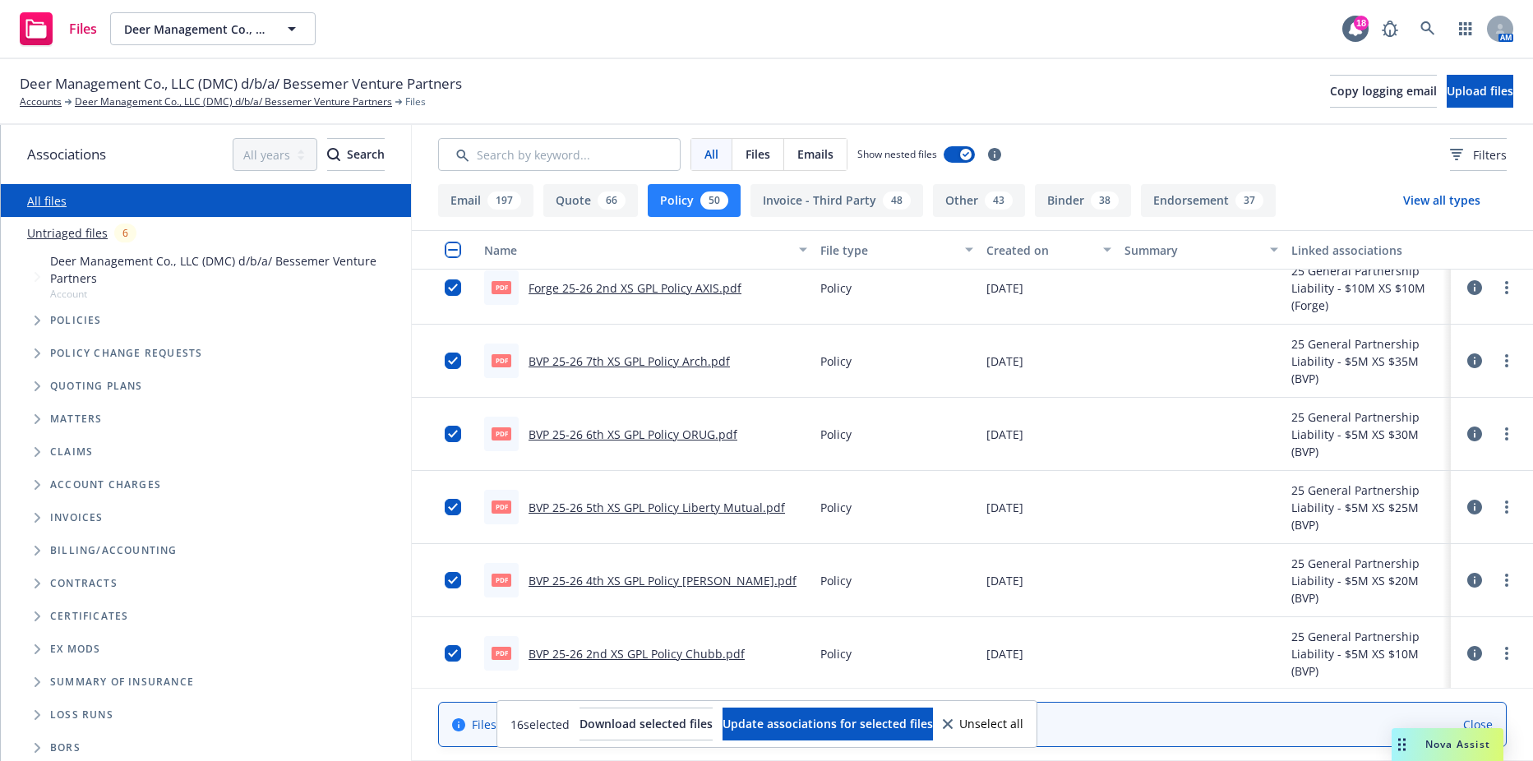
scroll to position [0, 0]
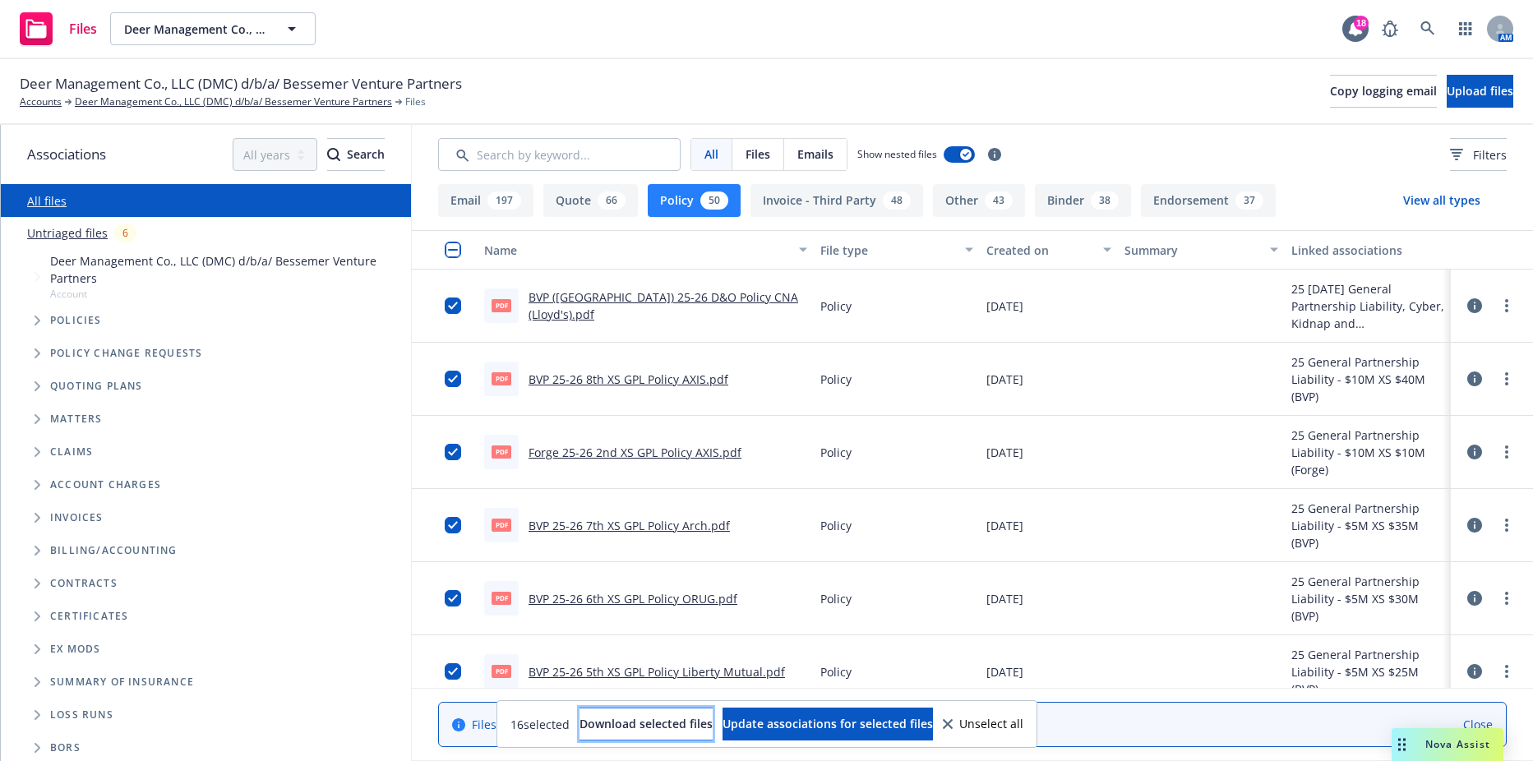
click at [625, 722] on span "Download selected files" at bounding box center [645, 724] width 133 height 16
drag, startPoint x: 476, startPoint y: 85, endPoint x: 445, endPoint y: 89, distance: 30.6
click at [452, 88] on div "Deer Management Co., LLC (DMC) d/b/a/ Bessemer Venture Partners Accounts Deer M…" at bounding box center [766, 91] width 1493 height 36
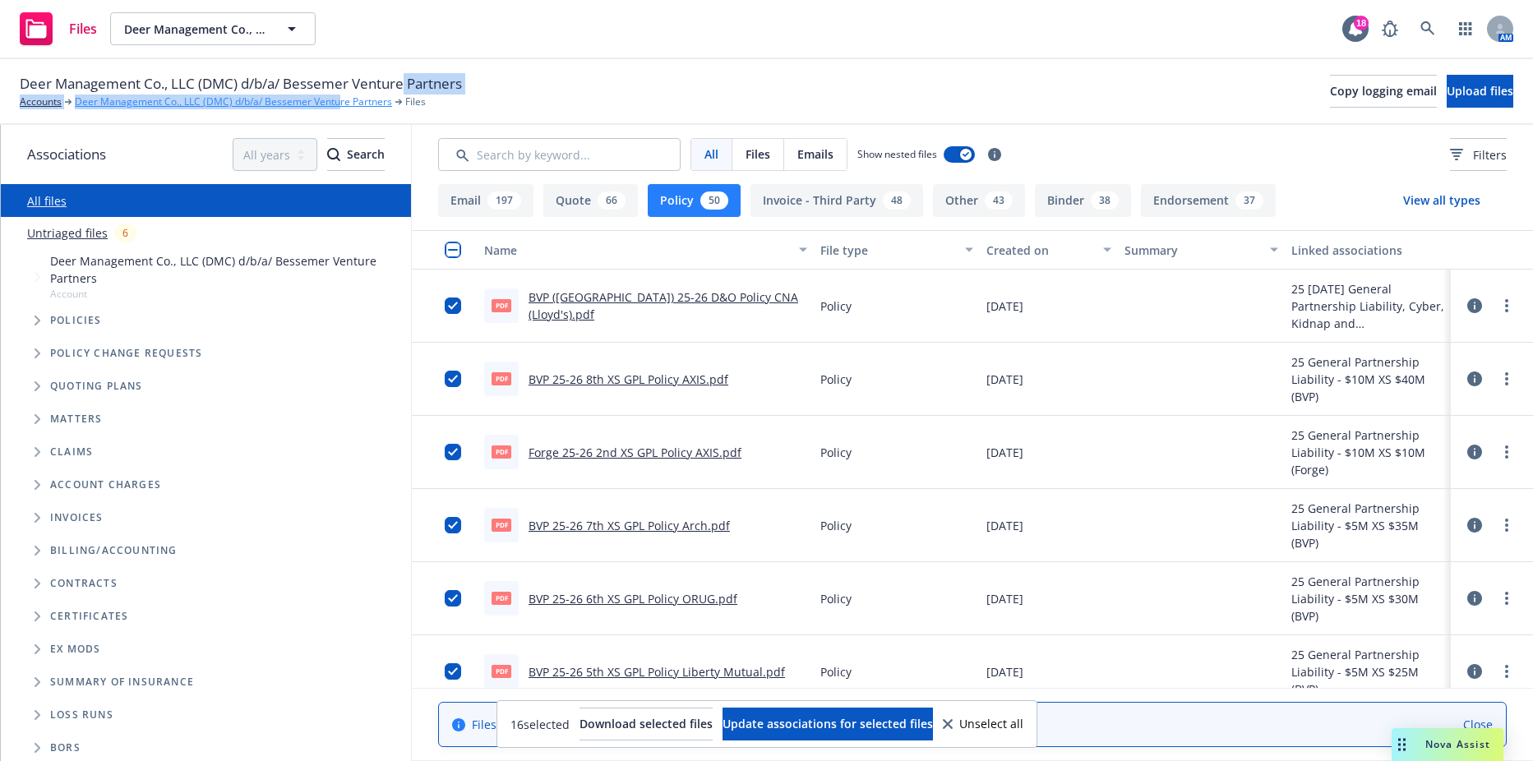
drag, startPoint x: 445, startPoint y: 89, endPoint x: 335, endPoint y: 95, distance: 110.3
click at [335, 95] on div "Deer Management Co., LLC (DMC) d/b/a/ Bessemer Venture Partners Accounts Deer M…" at bounding box center [241, 91] width 442 height 36
click at [299, 84] on span "Deer Management Co., LLC (DMC) d/b/a/ Bessemer Venture Partners" at bounding box center [241, 83] width 442 height 21
drag, startPoint x: 495, startPoint y: 77, endPoint x: 381, endPoint y: 81, distance: 113.5
click at [381, 81] on div "Deer Management Co., LLC (DMC) d/b/a/ Bessemer Venture Partners Accounts Deer M…" at bounding box center [766, 91] width 1493 height 36
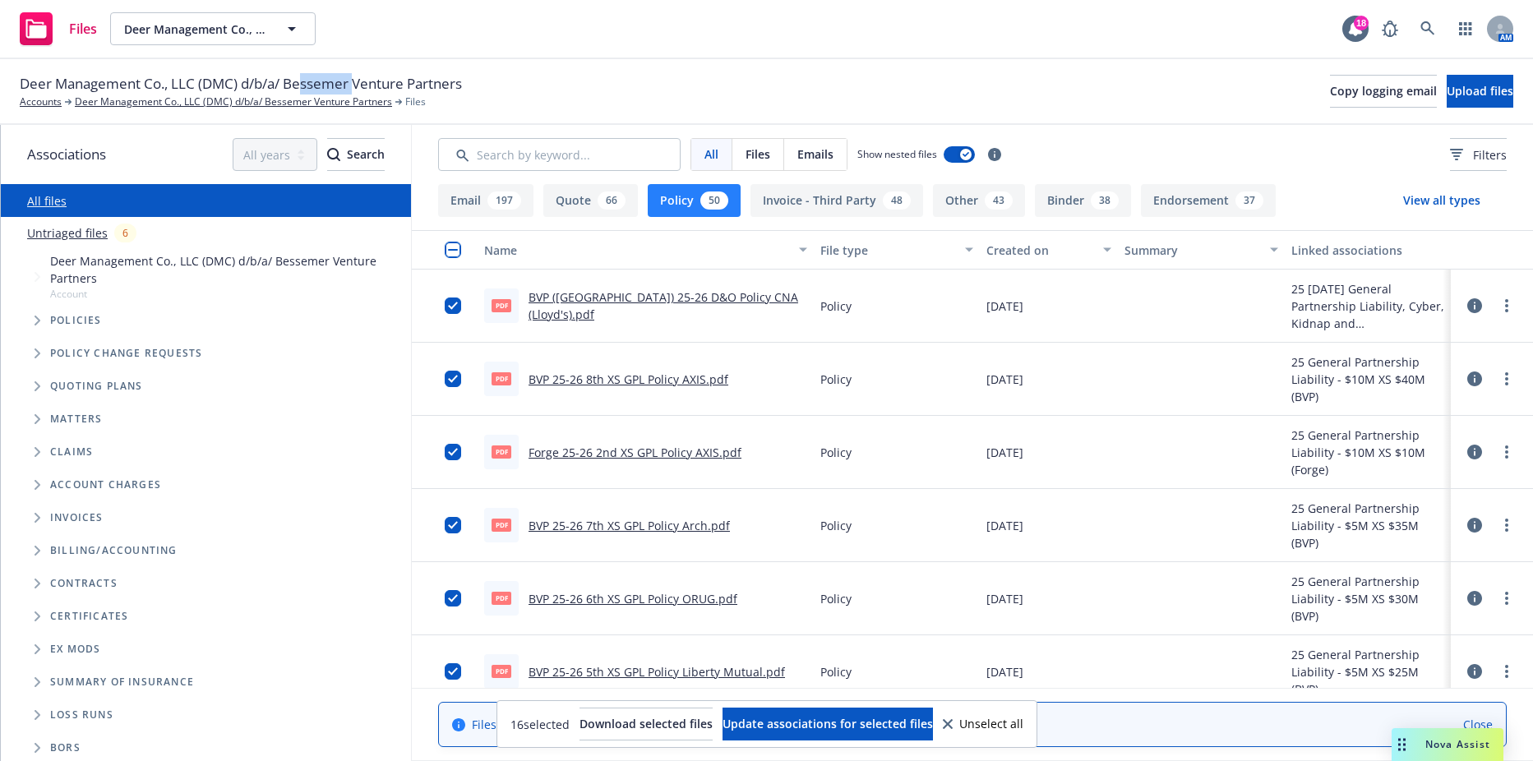
drag, startPoint x: 381, startPoint y: 81, endPoint x: 297, endPoint y: 81, distance: 83.8
click at [297, 81] on span "Deer Management Co., LLC (DMC) d/b/a/ Bessemer Venture Partners" at bounding box center [241, 83] width 442 height 21
click at [286, 81] on span "Deer Management Co., LLC (DMC) d/b/a/ Bessemer Venture Partners" at bounding box center [241, 83] width 442 height 21
drag, startPoint x: 293, startPoint y: 78, endPoint x: 440, endPoint y: 71, distance: 146.5
click at [440, 71] on div "Deer Management Co., LLC (DMC) d/b/a/ Bessemer Venture Partners Accounts Deer M…" at bounding box center [766, 92] width 1533 height 66
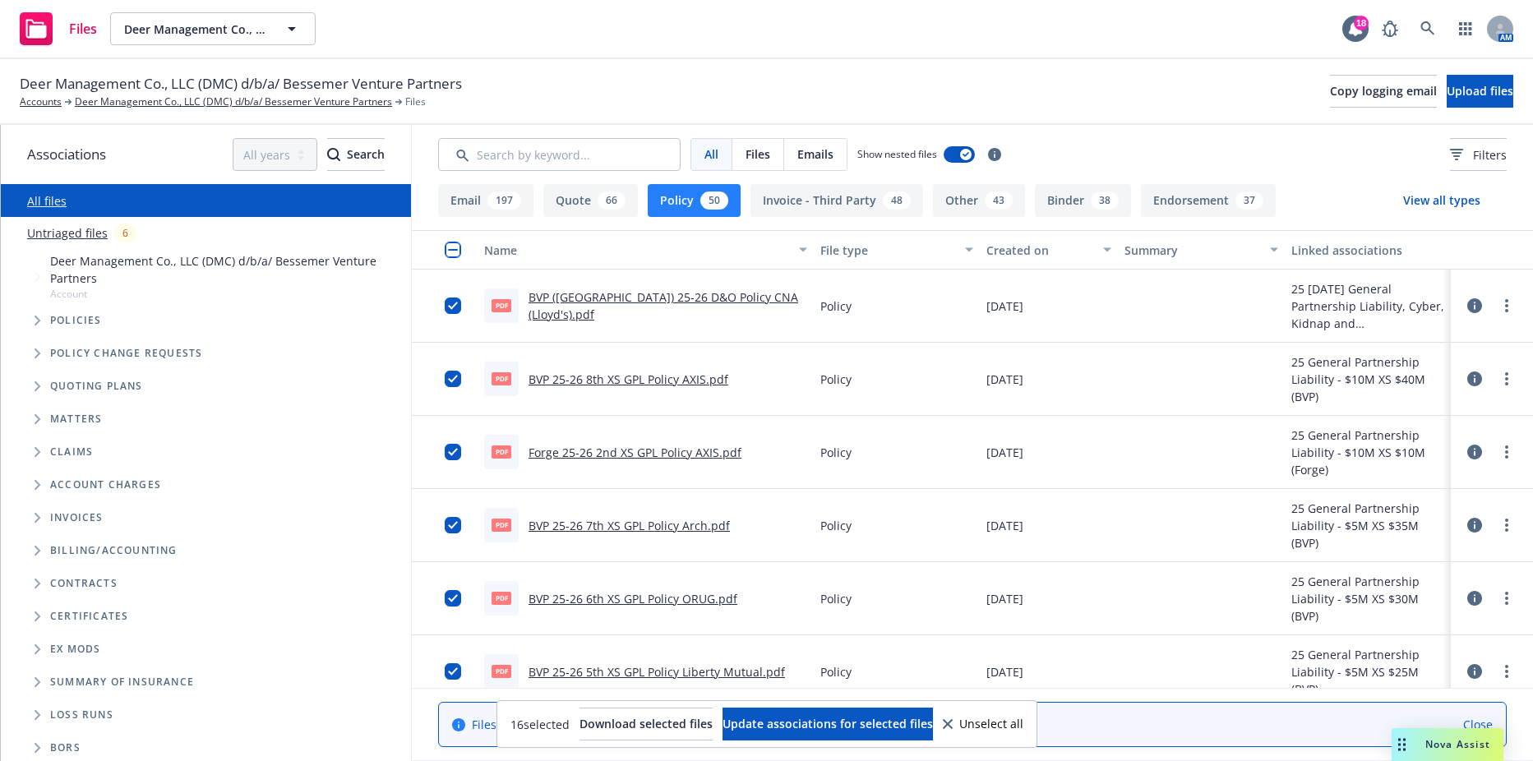
drag, startPoint x: 440, startPoint y: 71, endPoint x: 511, endPoint y: 68, distance: 71.5
click at [511, 68] on div "Deer Management Co., LLC (DMC) d/b/a/ Bessemer Venture Partners Accounts Deer M…" at bounding box center [766, 92] width 1533 height 66
drag, startPoint x: 516, startPoint y: 74, endPoint x: 291, endPoint y: 80, distance: 225.2
click at [291, 80] on div "Deer Management Co., LLC (DMC) d/b/a/ Bessemer Venture Partners Accounts Deer M…" at bounding box center [766, 91] width 1493 height 36
copy span "Bessemer Venture Partners"
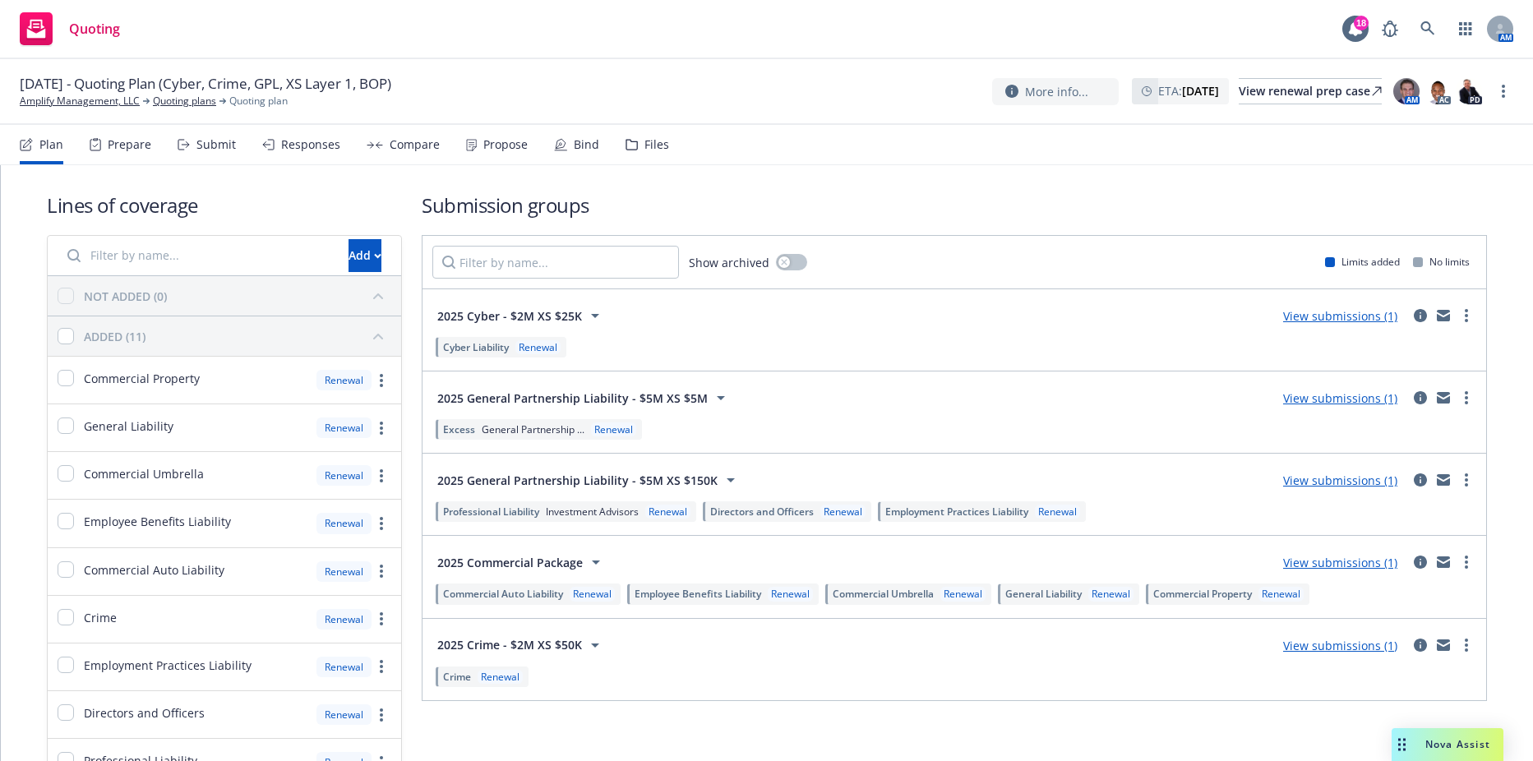
click at [99, 145] on icon at bounding box center [95, 145] width 10 height 11
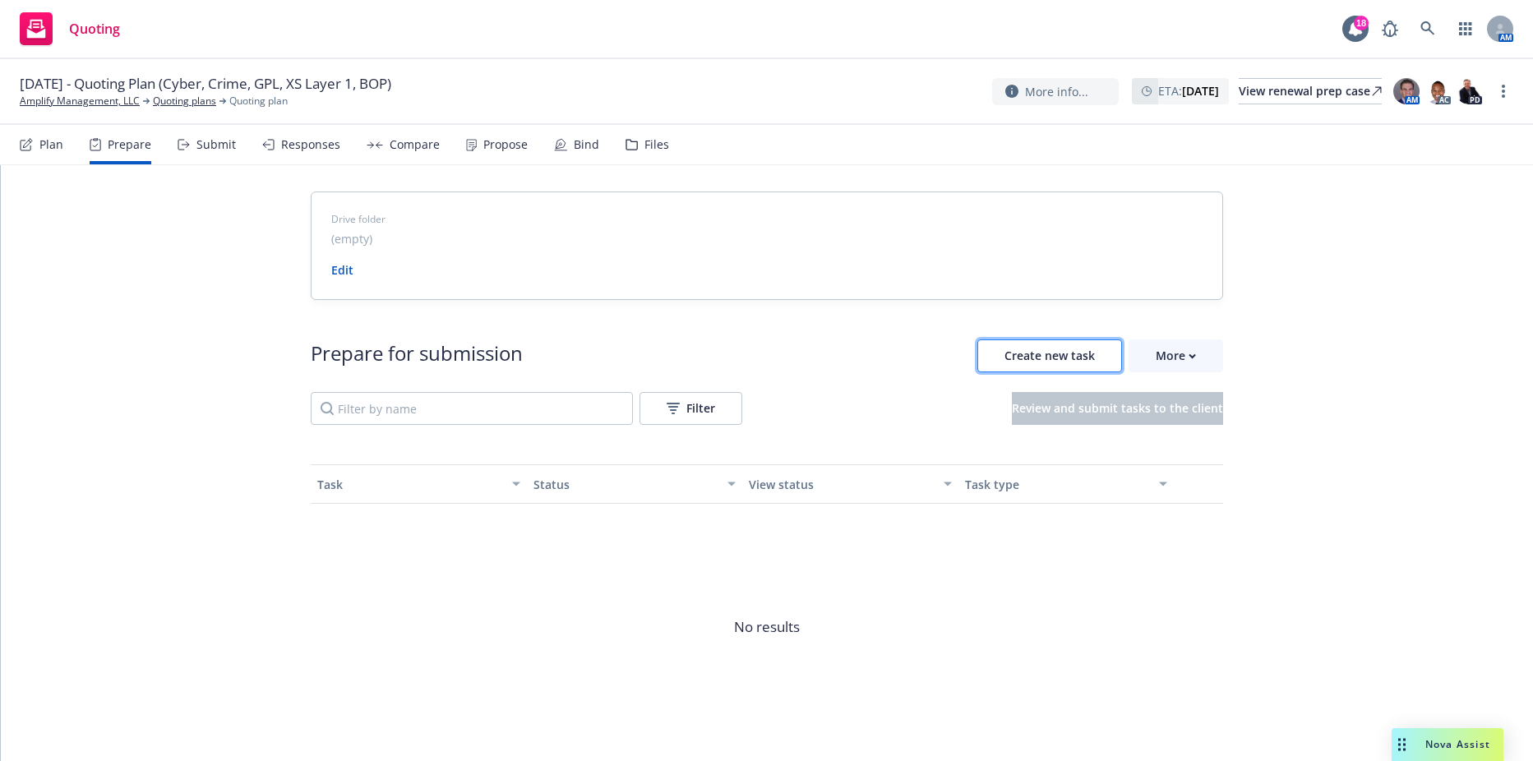
click at [1021, 350] on span "Create new task" at bounding box center [1049, 356] width 90 height 16
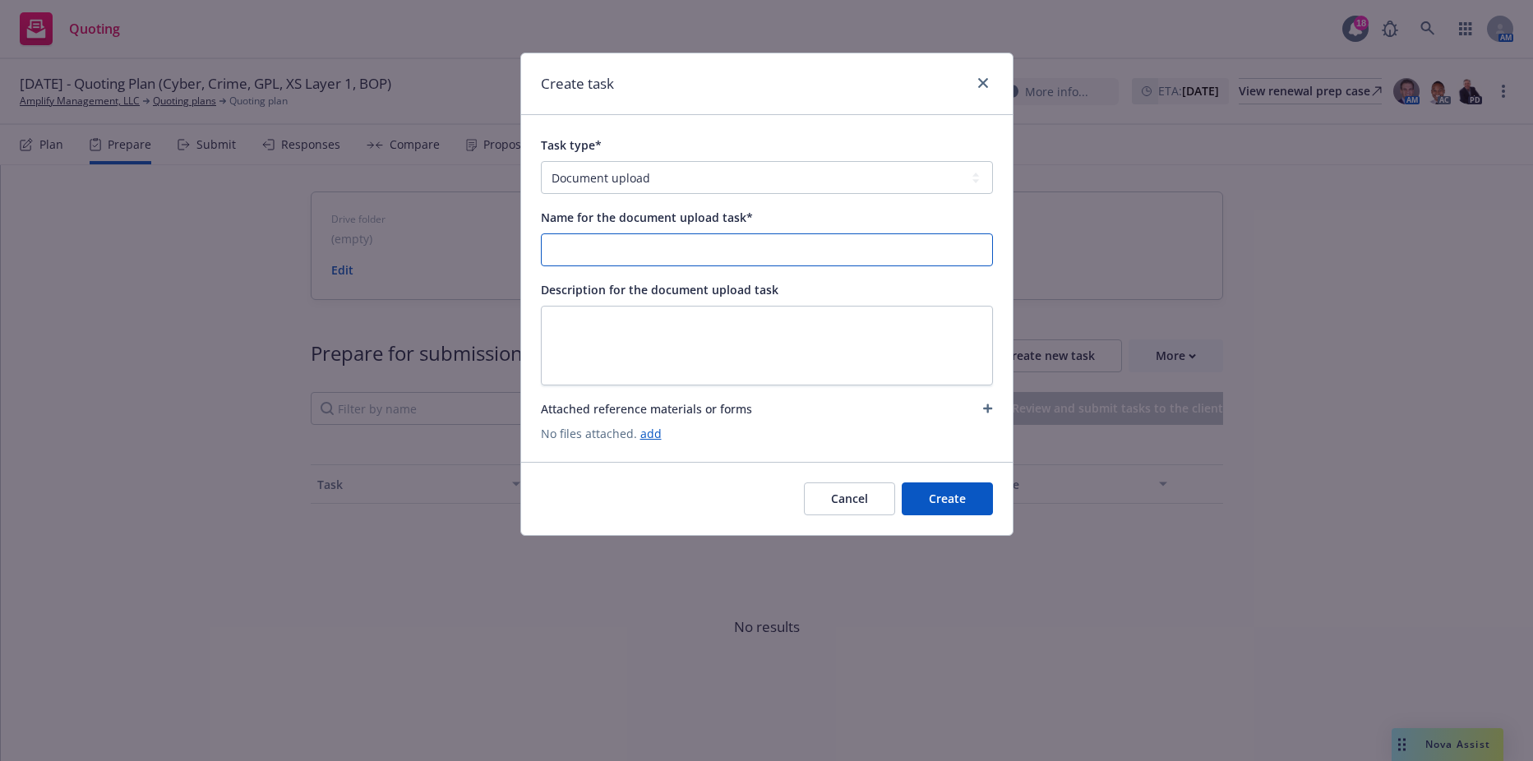
click at [627, 248] on input "Name for the document upload task*" at bounding box center [767, 249] width 450 height 31
type input "2025-26 UW File"
click at [860, 330] on textarea at bounding box center [767, 346] width 452 height 80
click at [961, 497] on button "Create" at bounding box center [946, 498] width 91 height 33
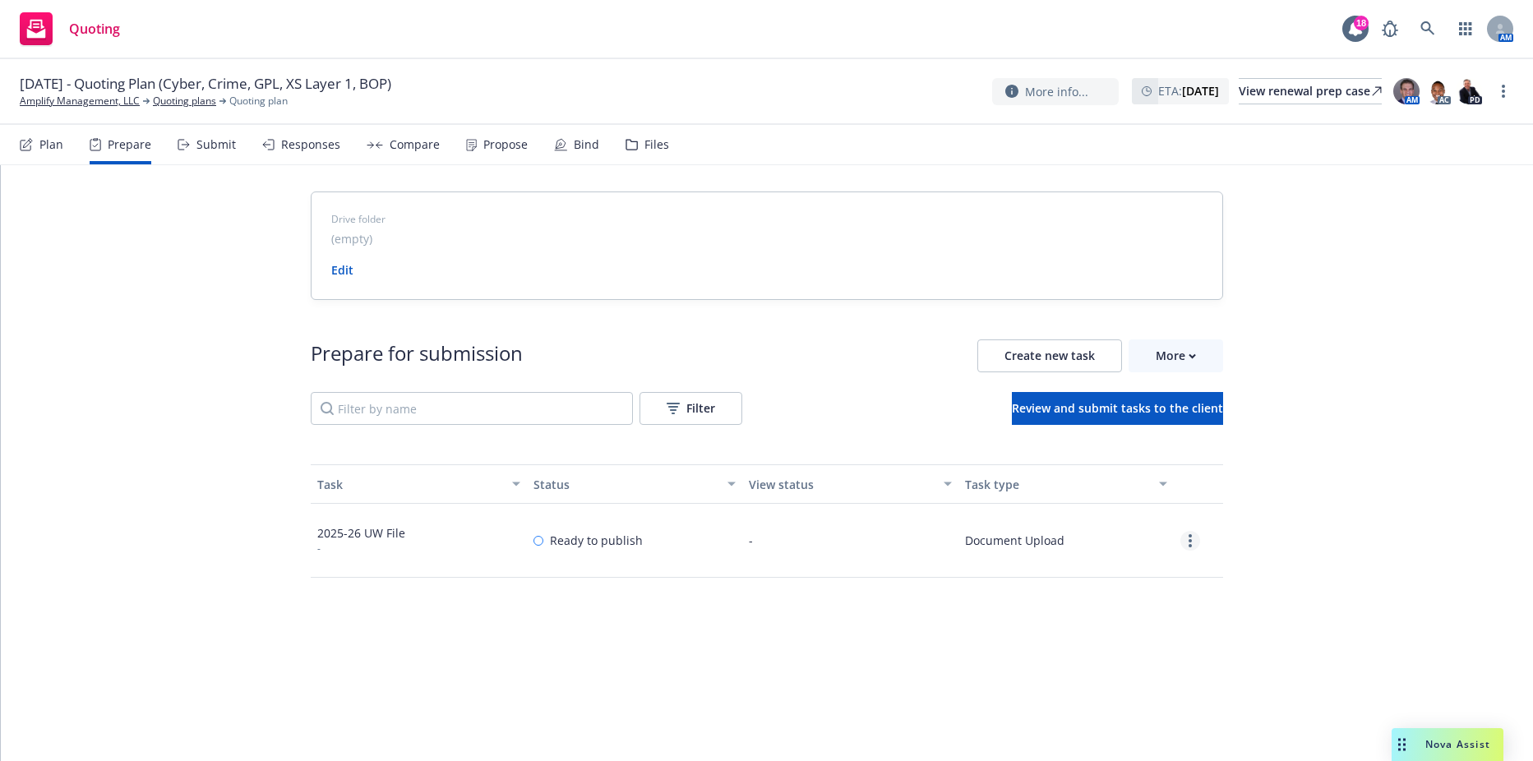
click at [1190, 551] on div at bounding box center [1197, 541] width 49 height 74
click at [1188, 542] on icon "more" at bounding box center [1189, 540] width 3 height 13
click at [1114, 603] on link "Edit" at bounding box center [1131, 607] width 150 height 33
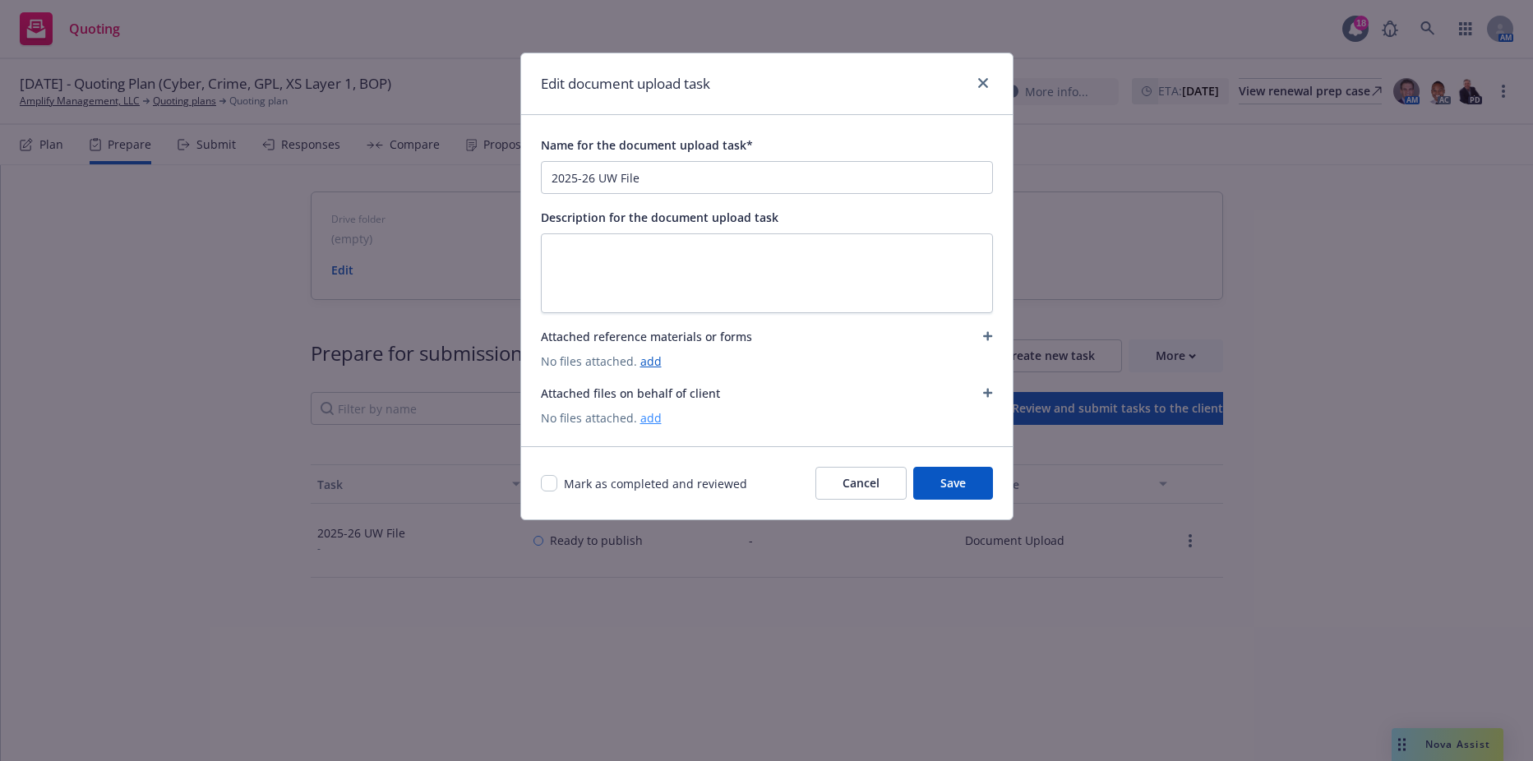
click at [655, 422] on link "add" at bounding box center [650, 418] width 21 height 16
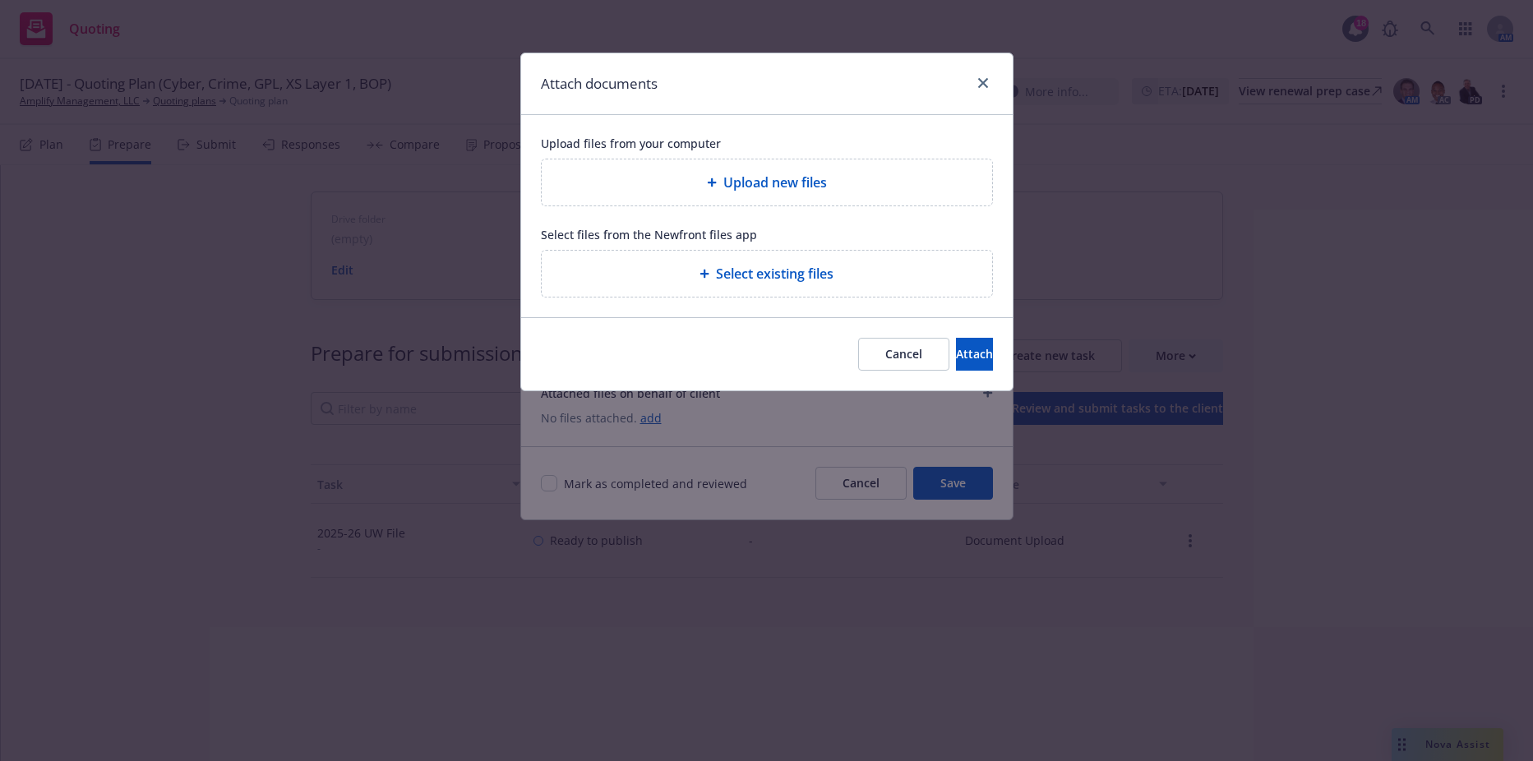
click at [734, 168] on div "Upload new files" at bounding box center [767, 182] width 450 height 46
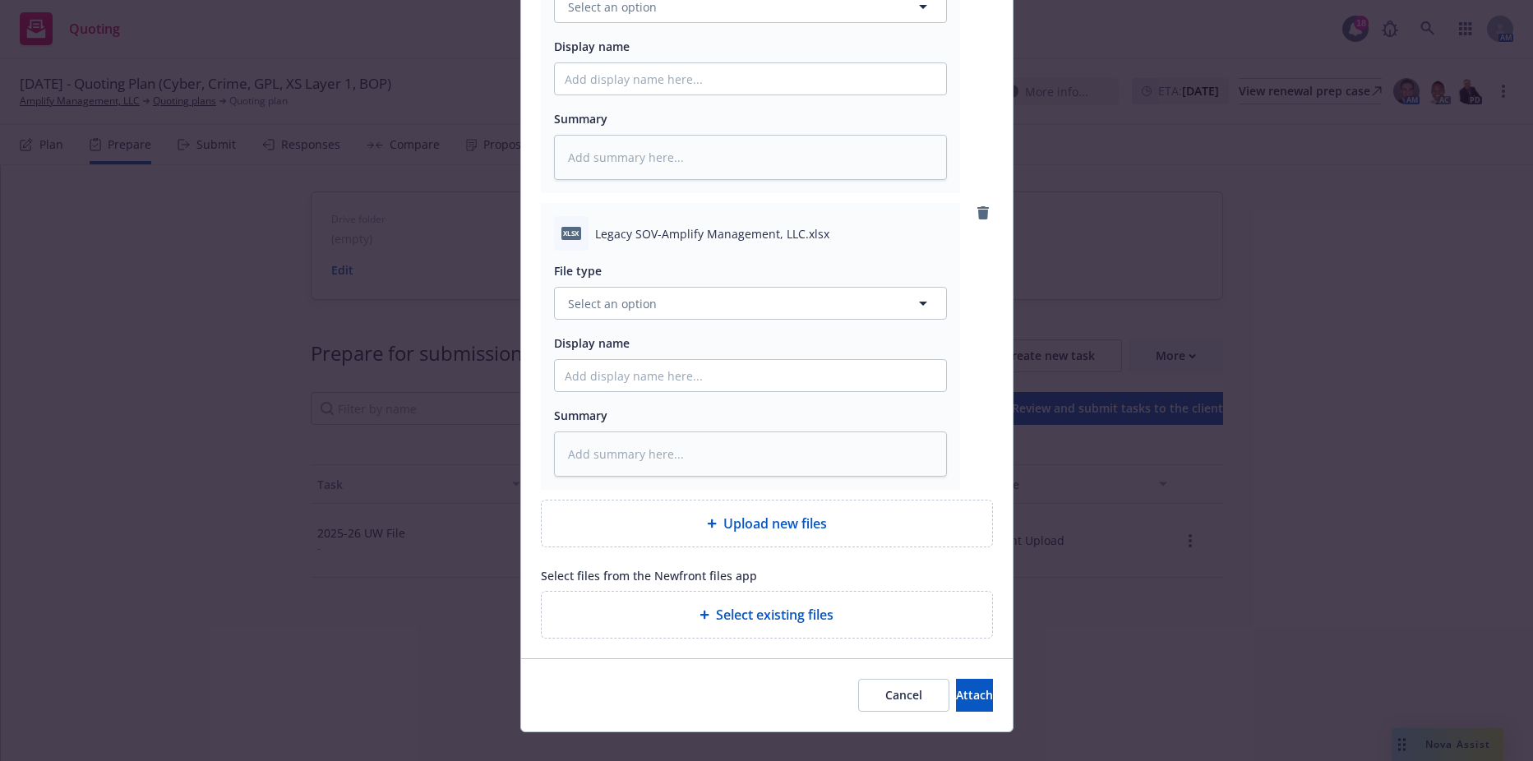
scroll to position [4133, 0]
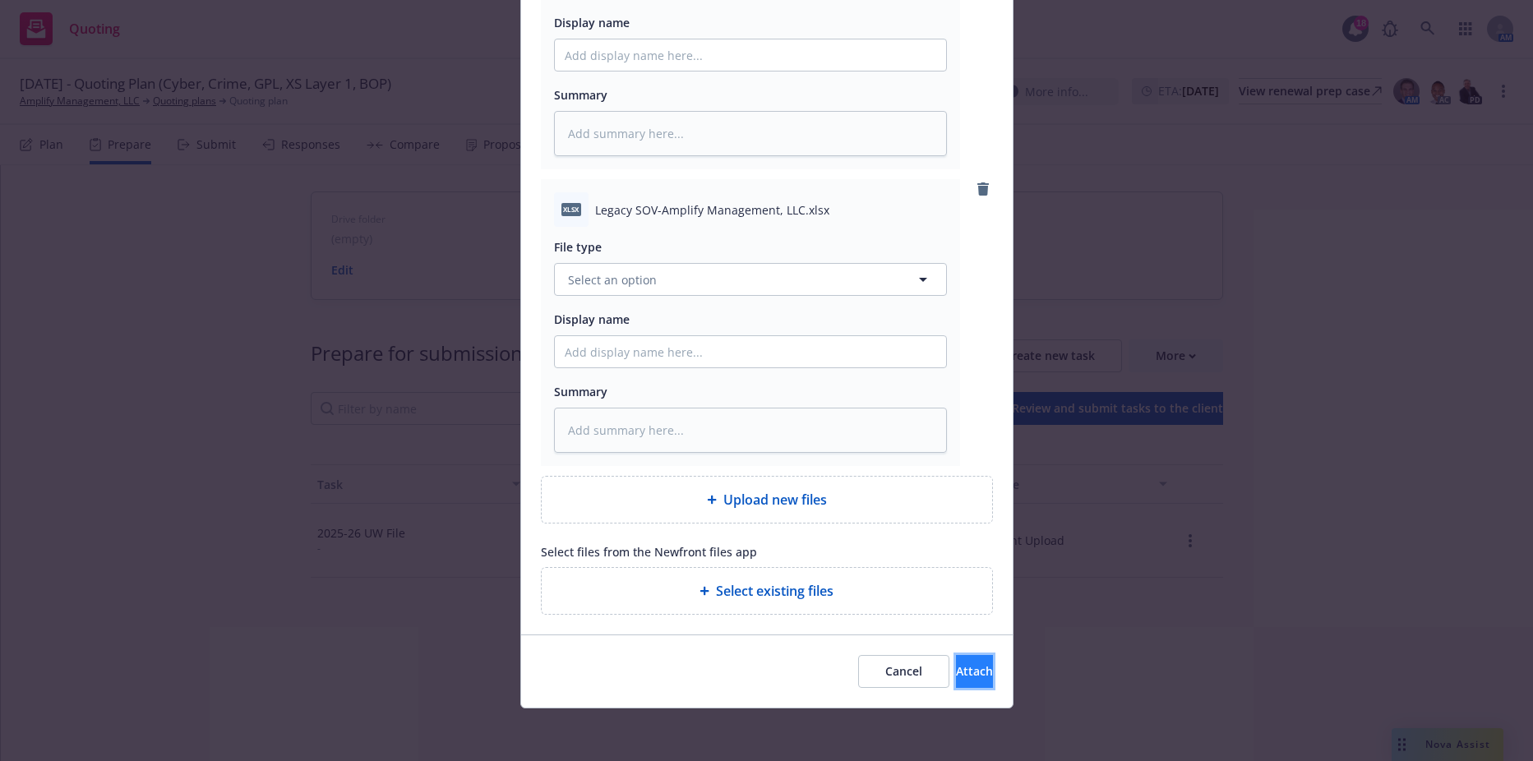
click at [956, 662] on button "Attach" at bounding box center [974, 671] width 37 height 33
type textarea "x"
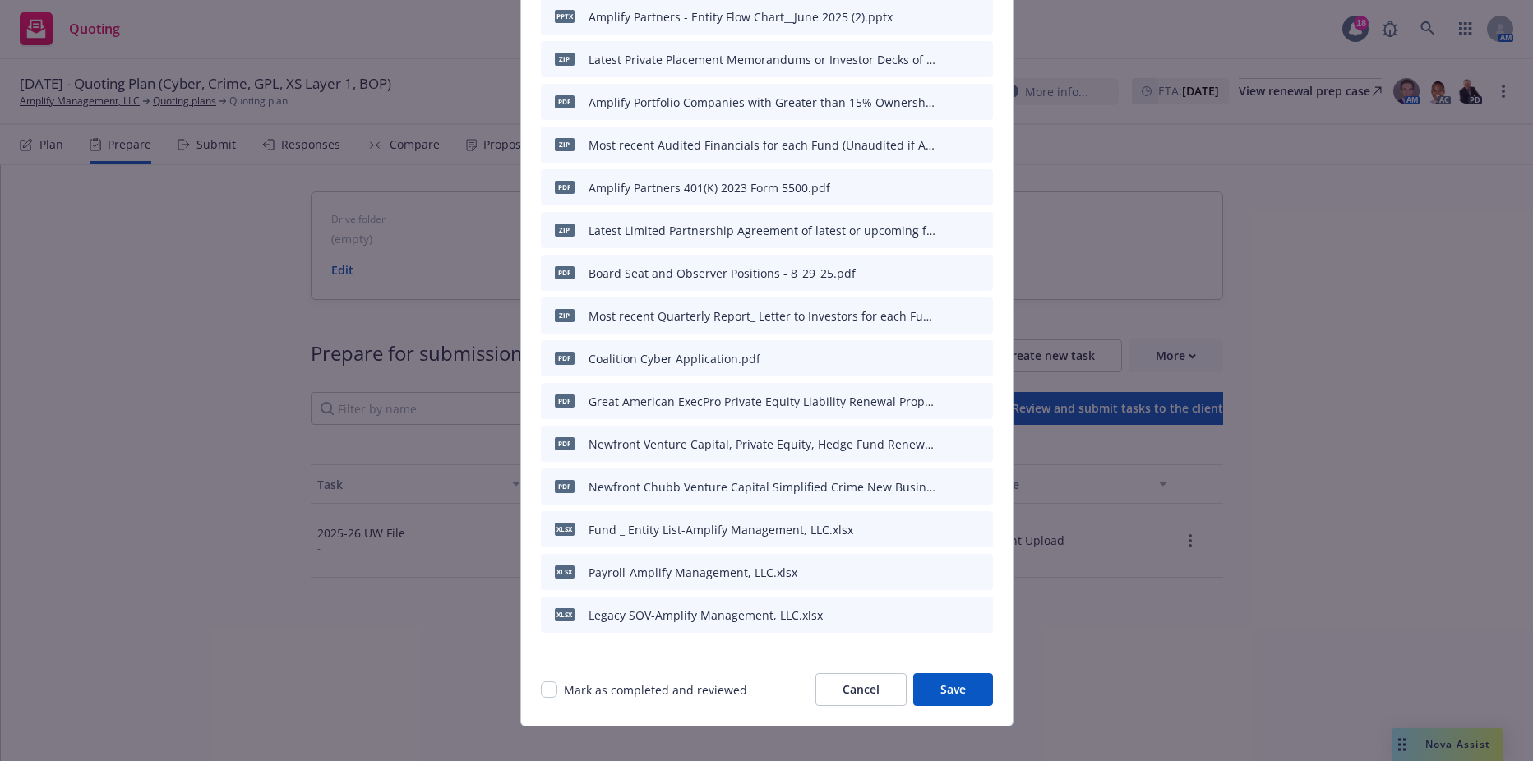
scroll to position [429, 0]
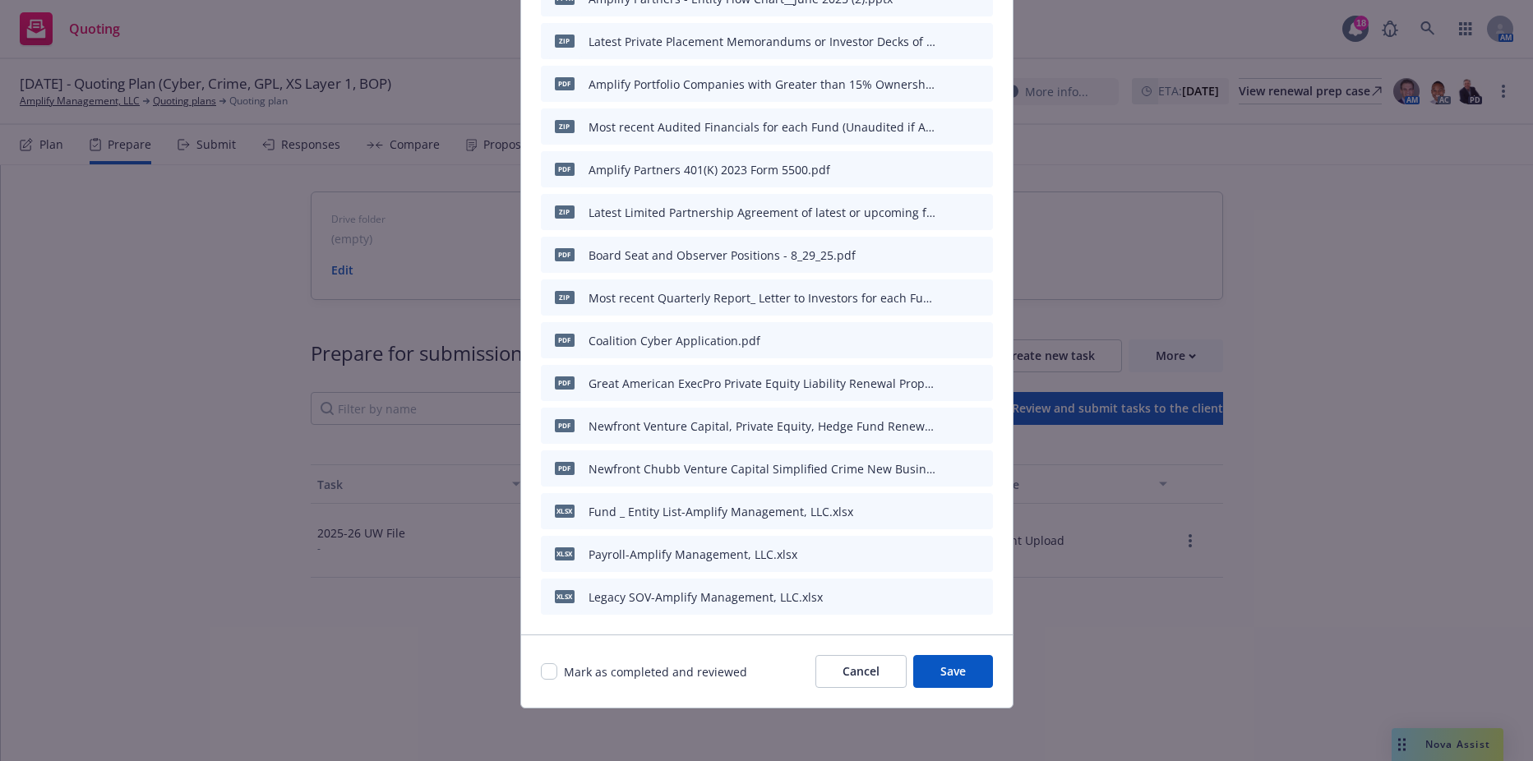
click at [961, 675] on button "Save" at bounding box center [953, 671] width 80 height 33
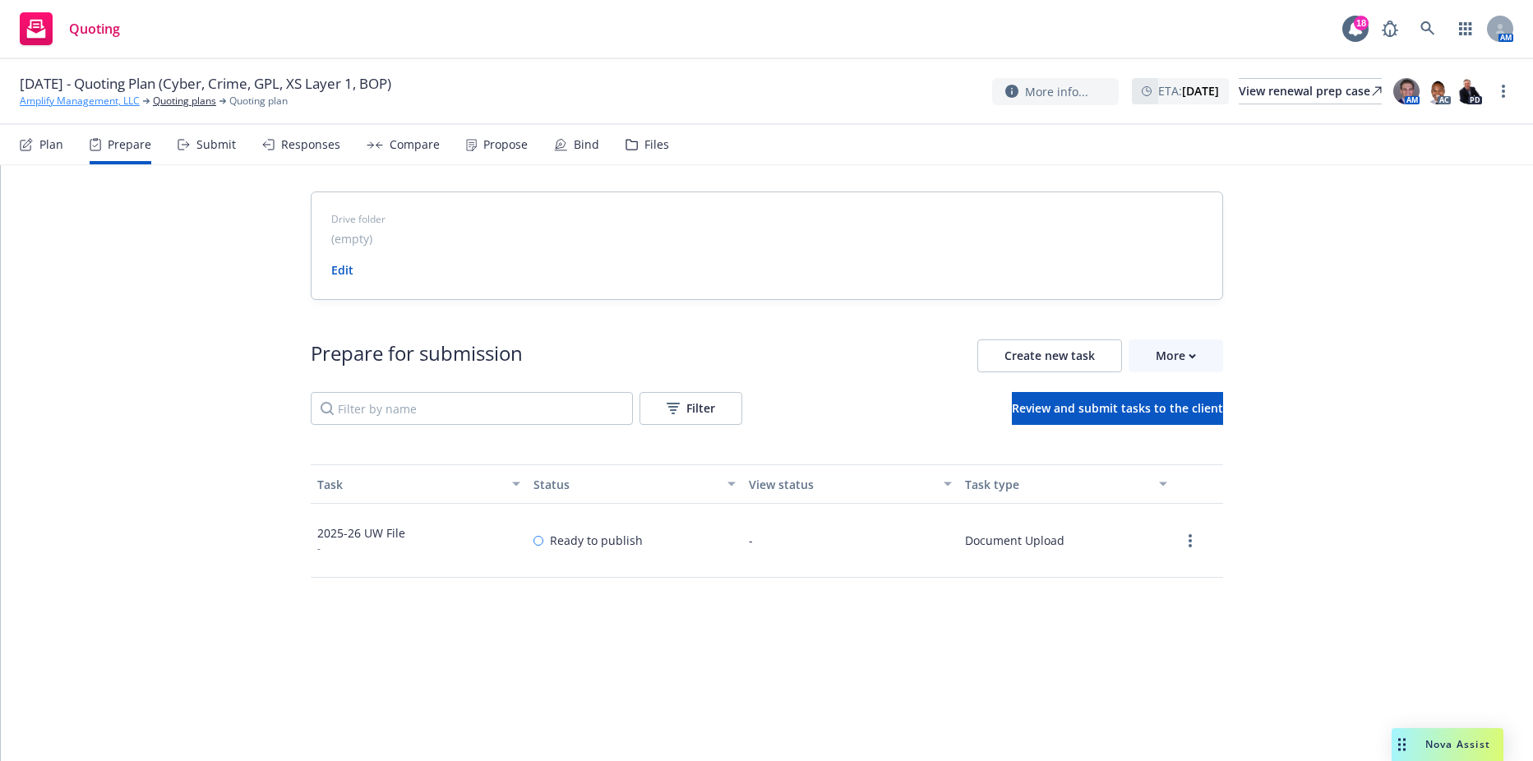
click at [60, 101] on link "Amplify Management, LLC" at bounding box center [80, 101] width 120 height 15
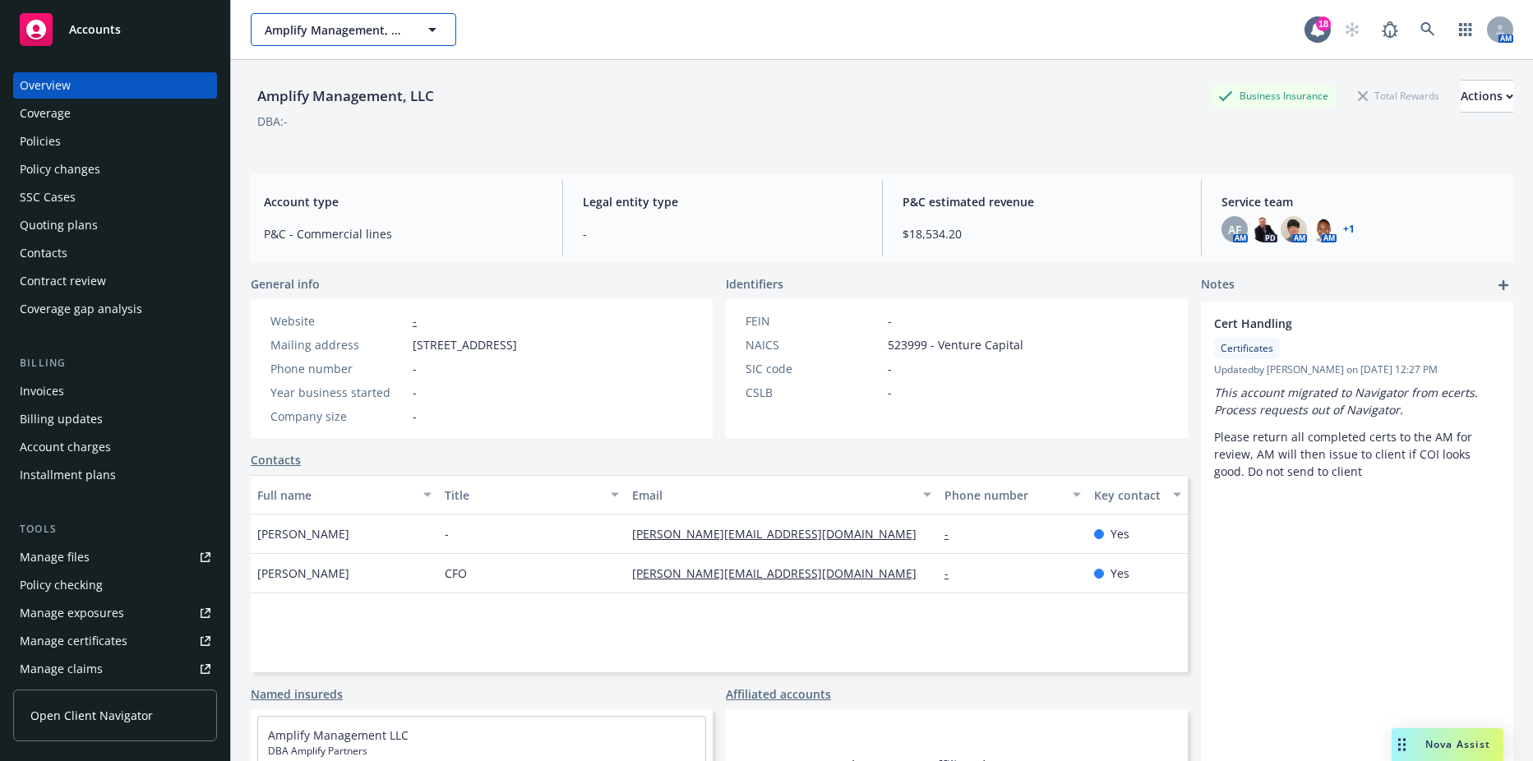
click at [337, 17] on button "Amplify Management, LLC" at bounding box center [353, 29] width 205 height 33
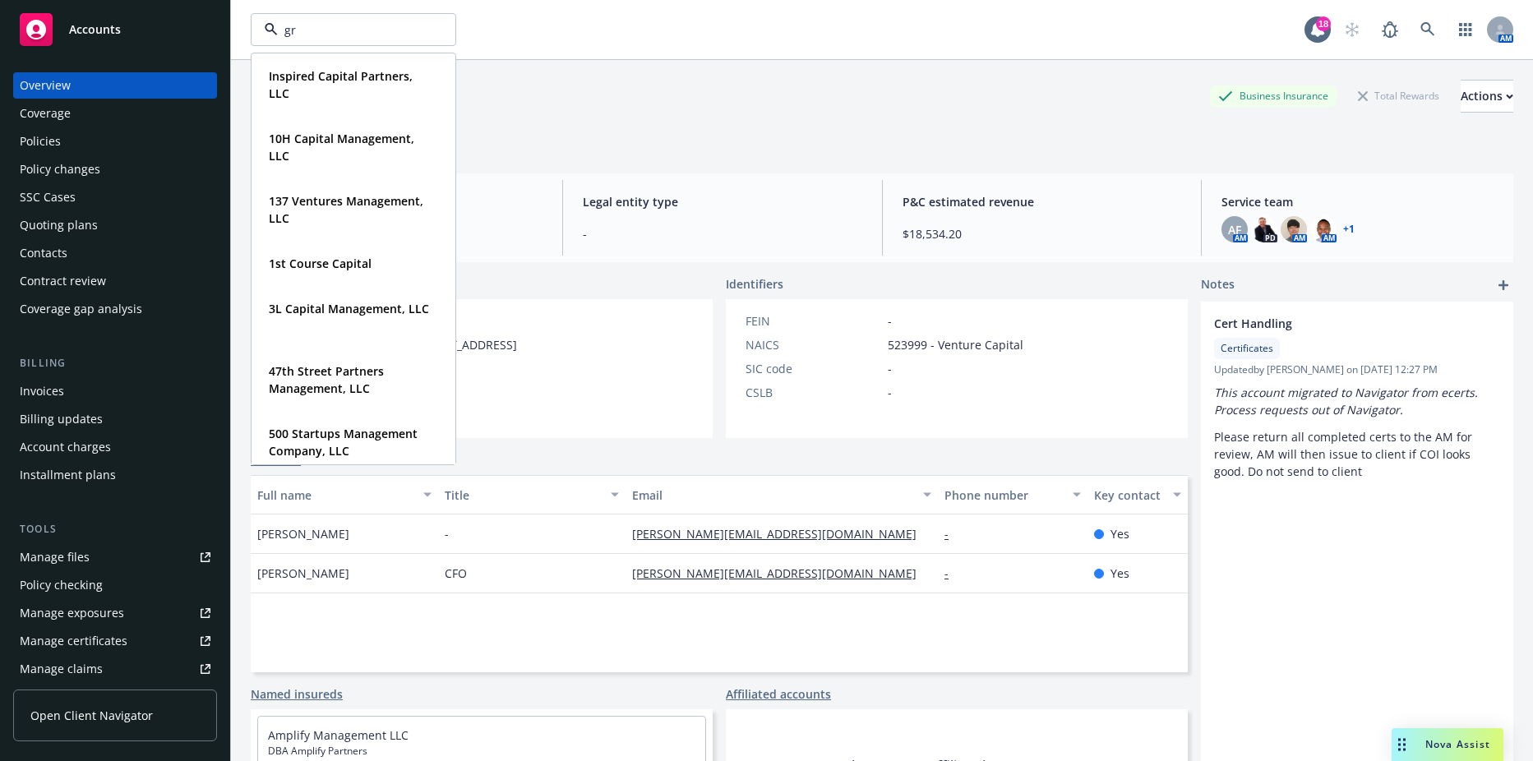
type input "g"
type input "a"
type input "pace capital"
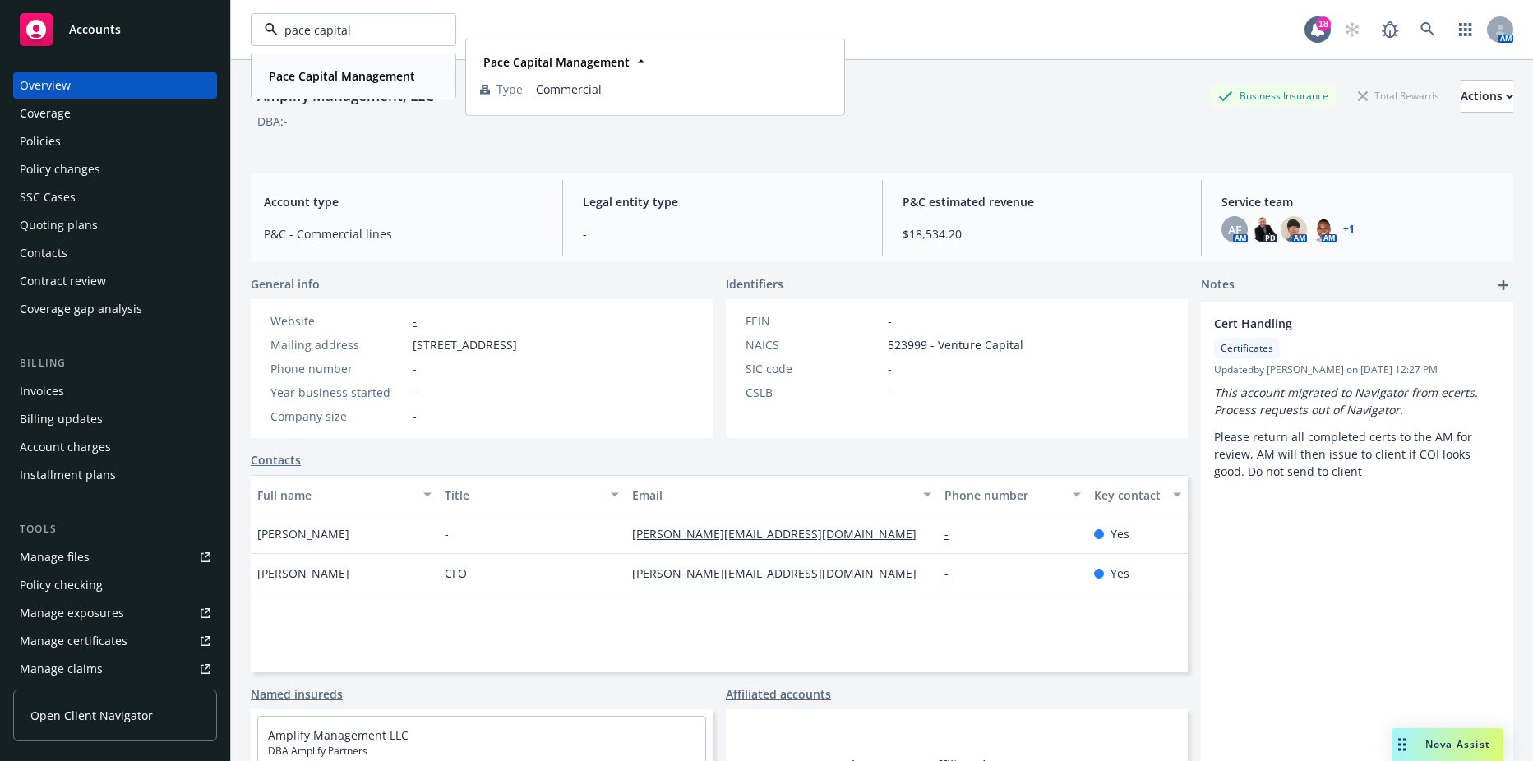
click at [343, 76] on strong "Pace Capital Management" at bounding box center [342, 76] width 146 height 16
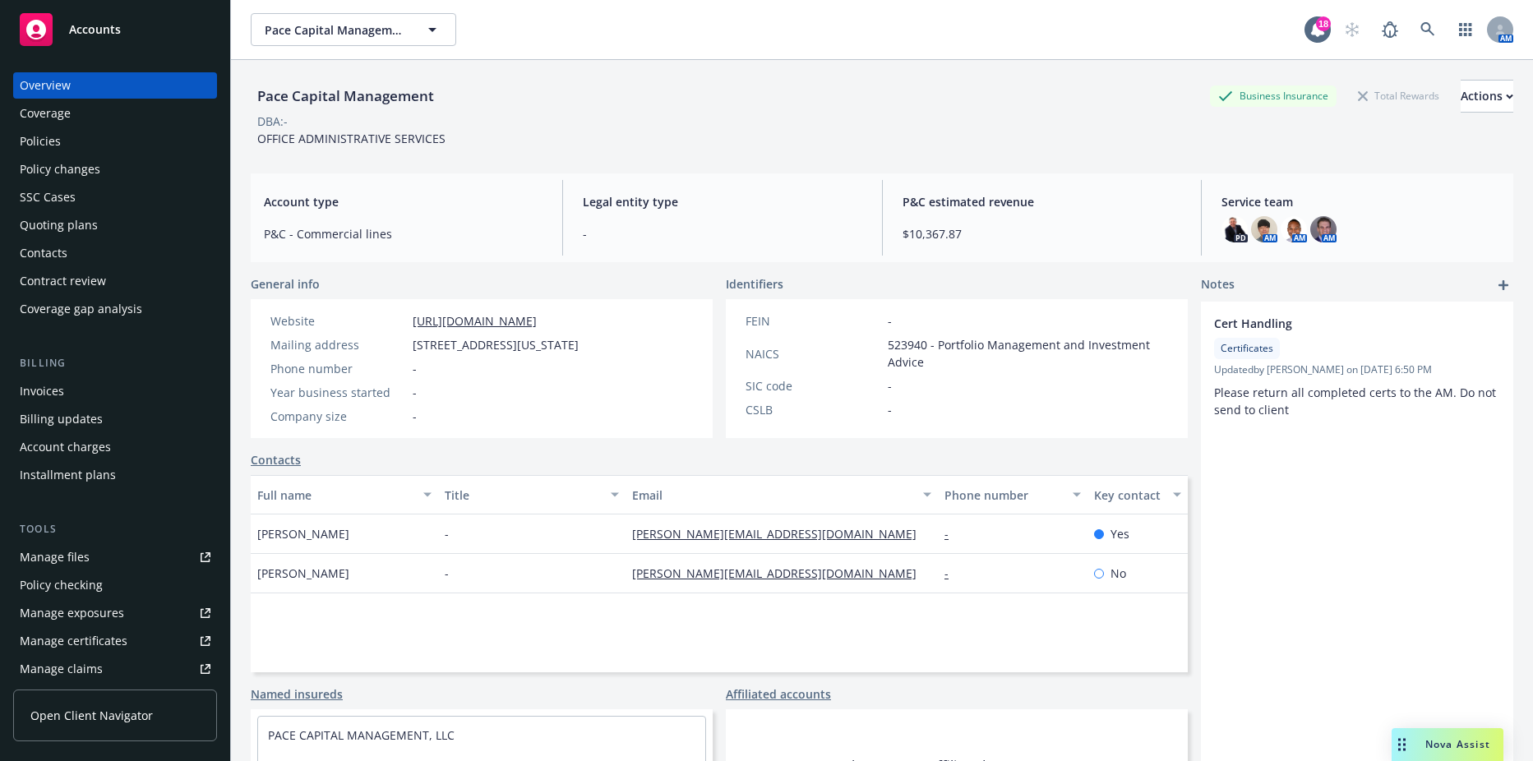
click at [144, 145] on div "Policies" at bounding box center [115, 141] width 191 height 26
